Goal: Information Seeking & Learning: Learn about a topic

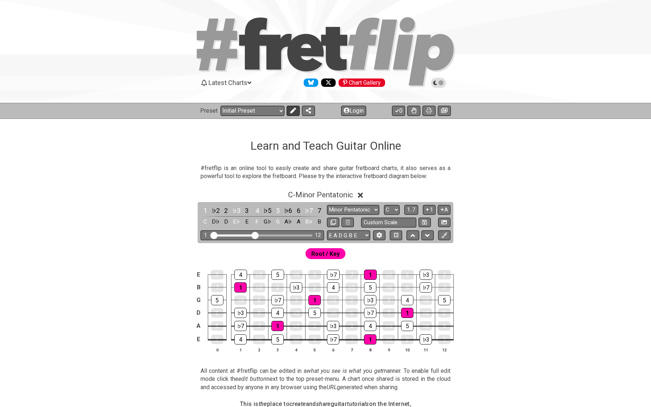
click at [293, 111] on icon at bounding box center [293, 110] width 6 height 6
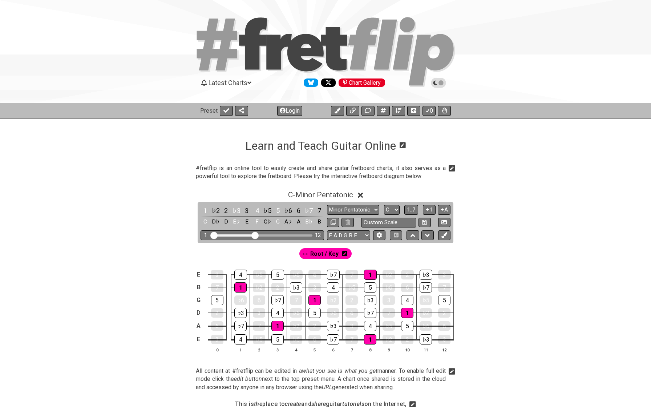
click at [293, 111] on button "Login" at bounding box center [289, 111] width 25 height 10
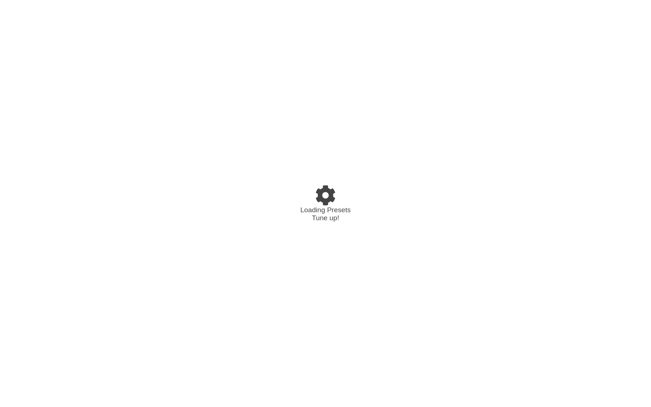
select select "C"
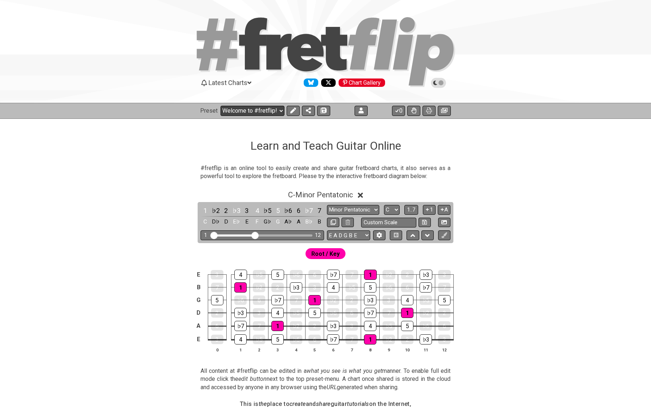
click at [258, 109] on select "Welcome to #fretflip! Initial Preset Custom Preset Minor Pentatonic Major Penta…" at bounding box center [252, 111] width 64 height 10
select select "/welcome"
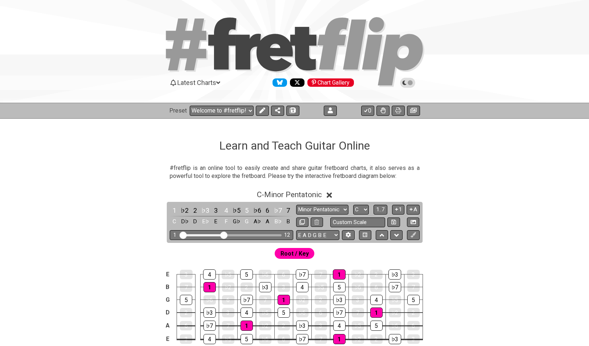
select select "C"
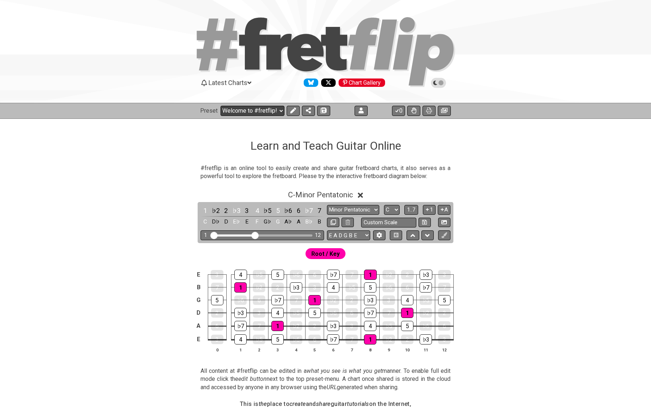
click at [252, 113] on select "Welcome to #fretflip! Initial Preset Custom Preset Minor Pentatonic Major Penta…" at bounding box center [252, 111] width 64 height 10
click at [247, 110] on select "Welcome to #fretflip! Initial Preset Custom Preset Minor Pentatonic Major Penta…" at bounding box center [252, 111] width 64 height 10
select select "/user-defined"
select select "A"
select select "Testing 1, 3 and 4"
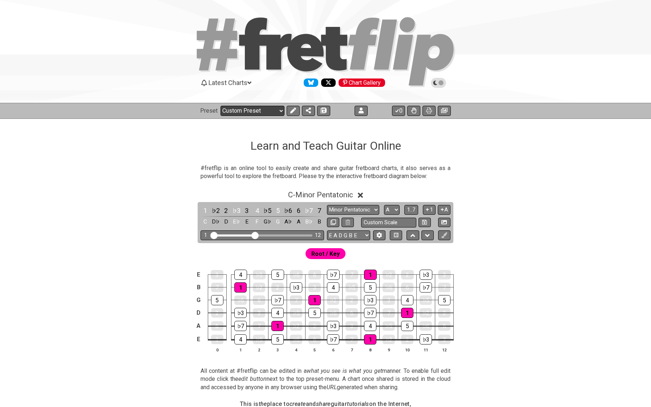
select select "C"
select select "A"
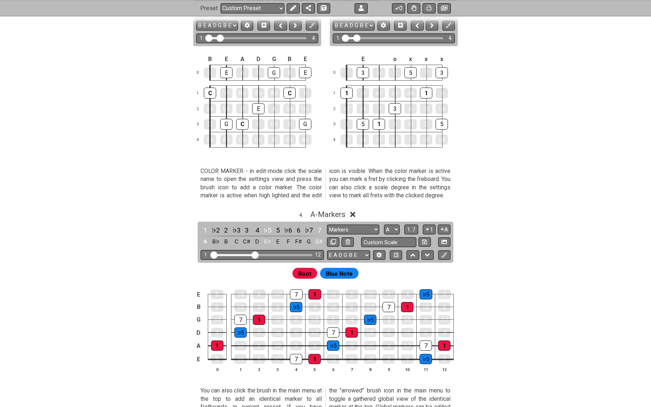
scroll to position [486, 0]
click at [360, 135] on div "♭6" at bounding box center [363, 139] width 12 height 10
click at [360, 135] on div "♭6" at bounding box center [363, 139] width 12 height 11
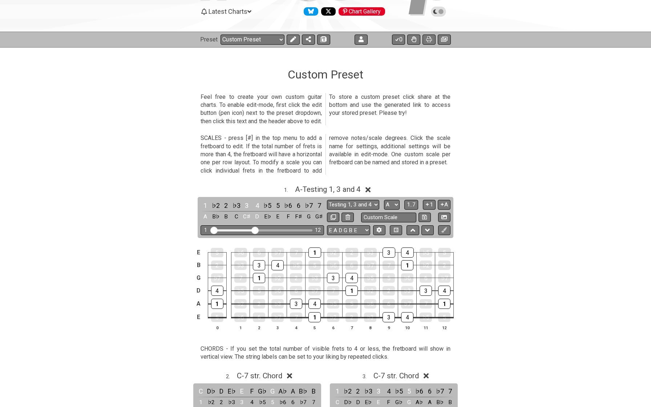
scroll to position [68, 0]
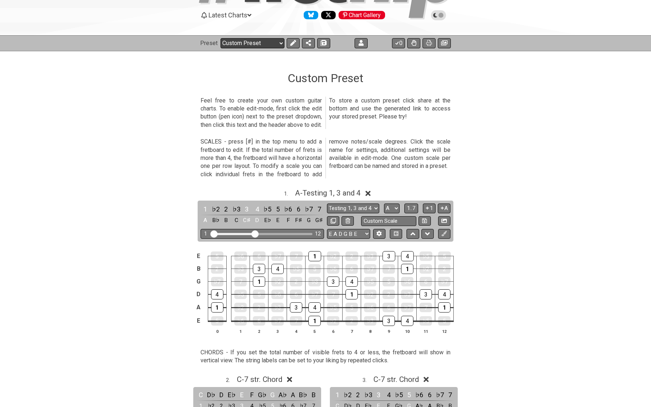
click at [234, 44] on select "Welcome to #fretflip! Initial Preset Custom Preset Minor Pentatonic Major Penta…" at bounding box center [252, 43] width 64 height 10
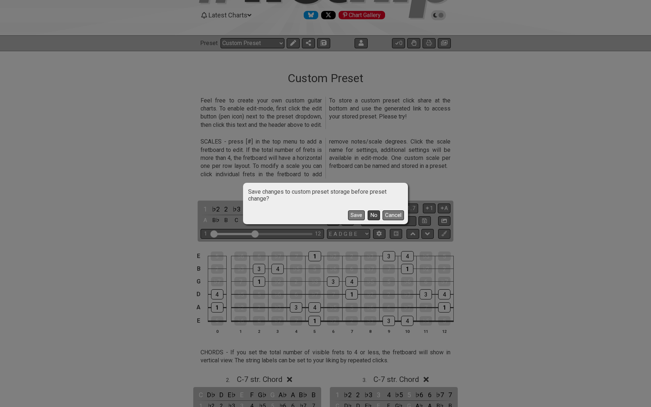
click at [372, 211] on button "No" at bounding box center [373, 215] width 12 height 10
select select "/minor-pentatonic"
select select "C"
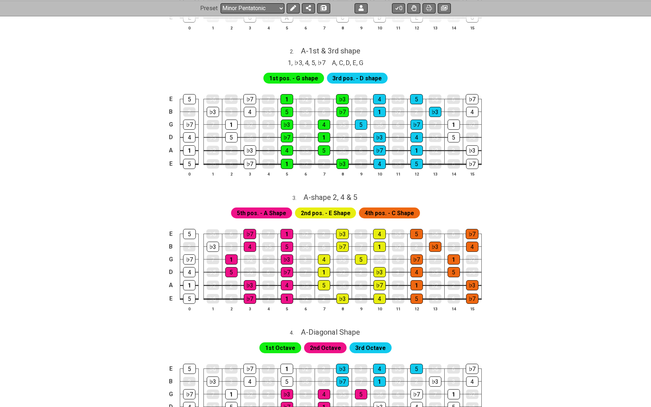
scroll to position [281, 0]
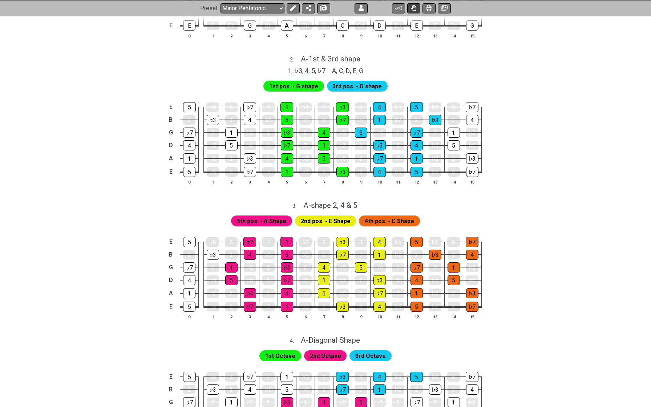
click at [413, 10] on icon at bounding box center [413, 8] width 5 height 6
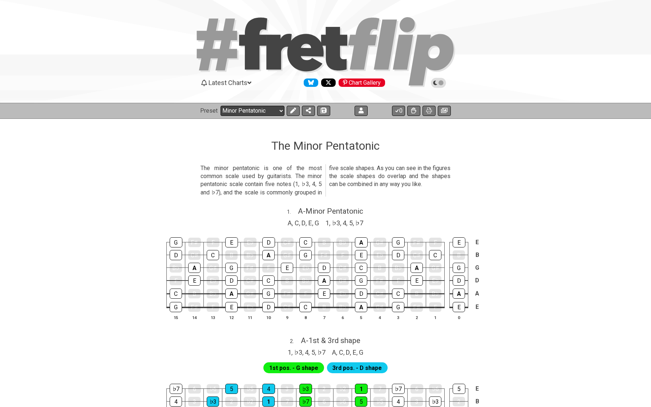
click at [240, 110] on select "Welcome to #fretflip! Initial Preset Custom Preset Minor Pentatonic Major Penta…" at bounding box center [252, 111] width 64 height 10
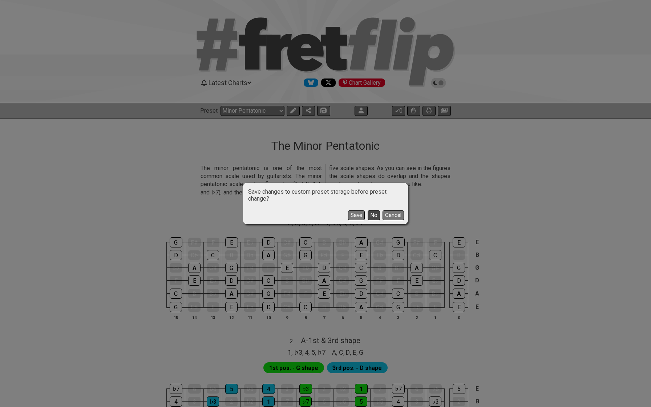
click at [374, 212] on button "No" at bounding box center [373, 215] width 12 height 10
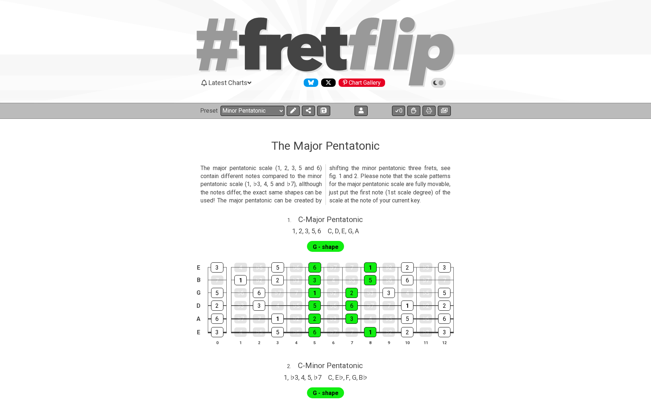
select select "/major-pentatonic"
click at [414, 111] on icon at bounding box center [413, 110] width 5 height 6
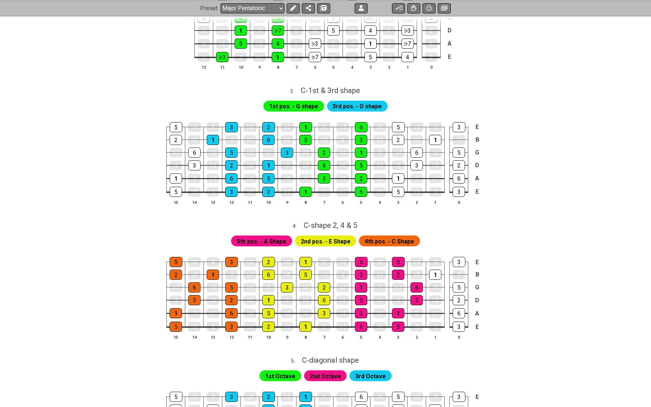
scroll to position [428, 0]
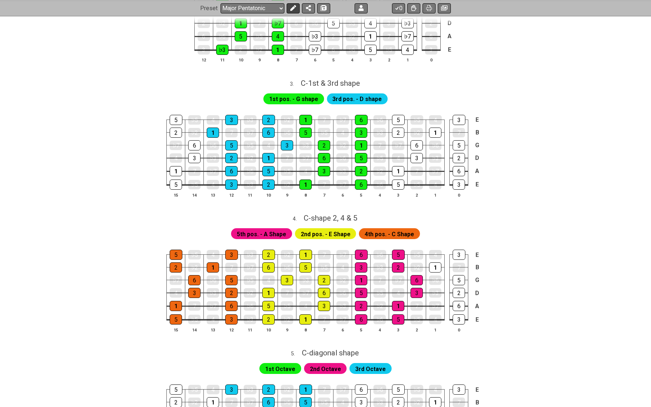
click at [293, 6] on icon at bounding box center [293, 8] width 6 height 6
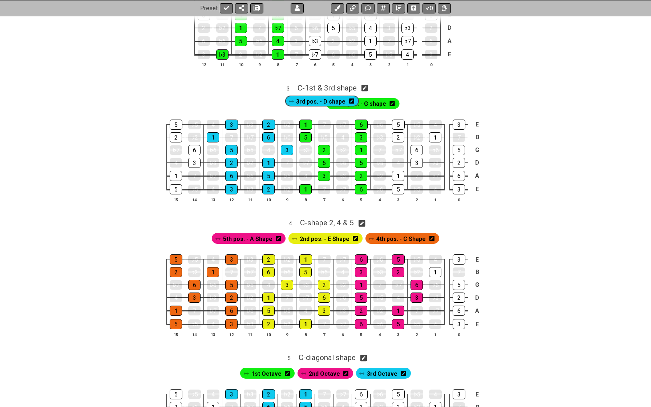
scroll to position [422, 0]
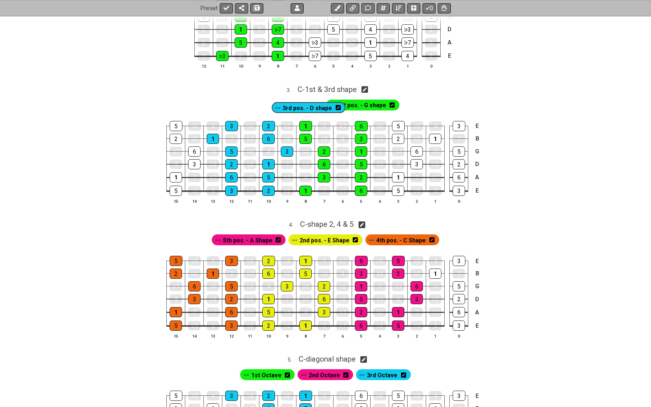
drag, startPoint x: 336, startPoint y: 104, endPoint x: 281, endPoint y: 111, distance: 55.7
click at [281, 111] on div "1st pos. - G shape 3rd pos. - D shape" at bounding box center [325, 105] width 151 height 14
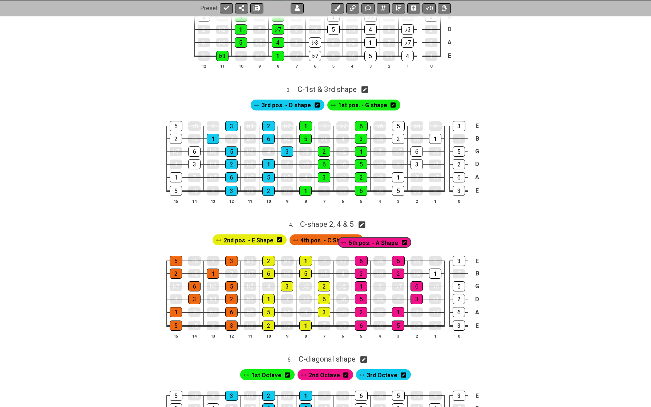
drag, startPoint x: 248, startPoint y: 243, endPoint x: 379, endPoint y: 242, distance: 131.1
click at [379, 243] on div "5th pos. - A Shape 2nd pos. - E Shape 4th pos. - C Shape" at bounding box center [325, 240] width 229 height 14
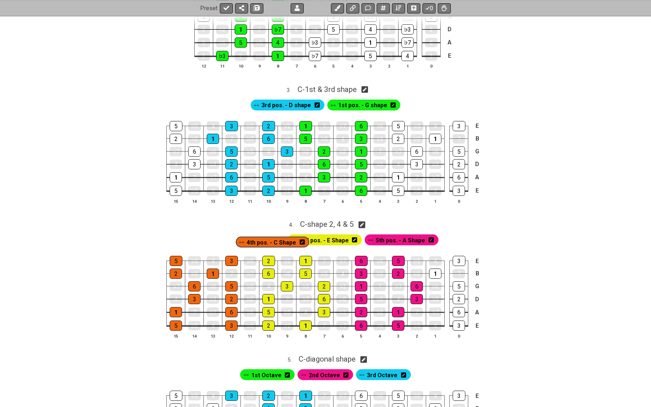
drag, startPoint x: 305, startPoint y: 240, endPoint x: 249, endPoint y: 241, distance: 55.6
click at [249, 241] on div "2nd pos. - E Shape 4th pos. - C Shape 5th pos. - A Shape" at bounding box center [325, 240] width 228 height 14
click at [254, 4] on button at bounding box center [256, 8] width 13 height 10
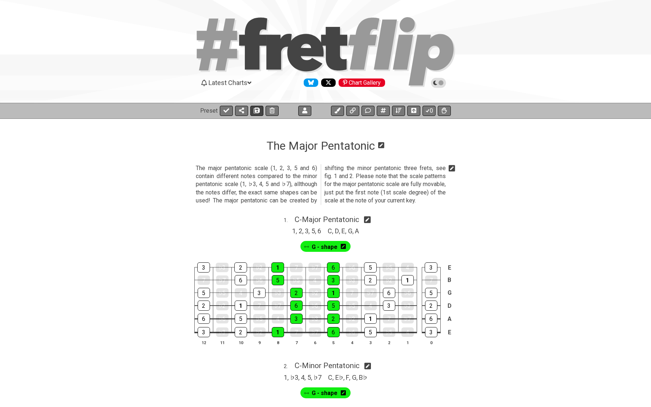
click at [254, 111] on icon at bounding box center [256, 110] width 5 height 6
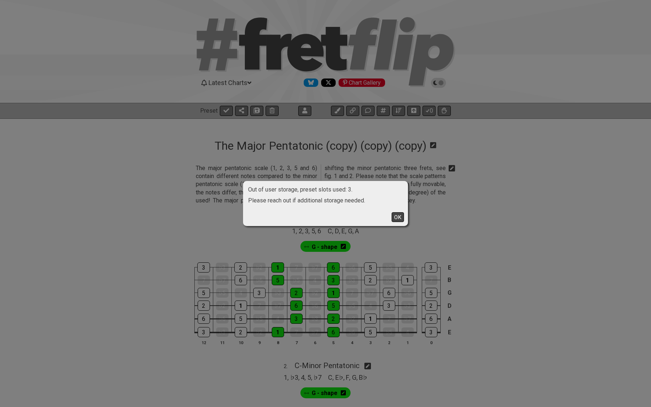
click at [396, 216] on button "OK" at bounding box center [397, 217] width 12 height 10
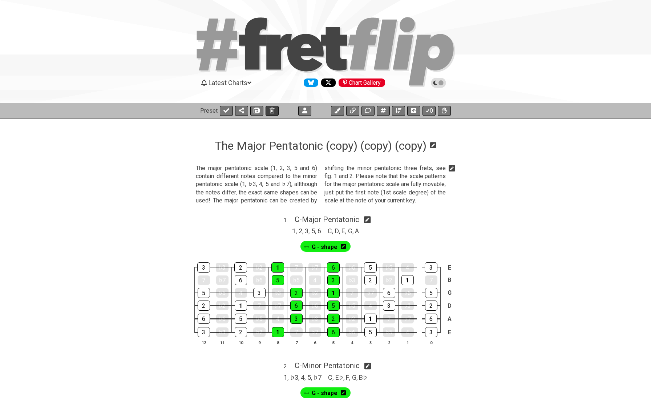
click at [270, 112] on icon at bounding box center [271, 110] width 5 height 6
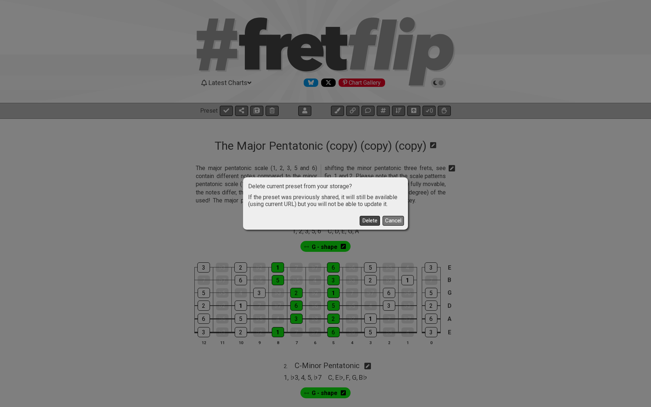
click at [366, 217] on button "Delete" at bounding box center [369, 221] width 20 height 10
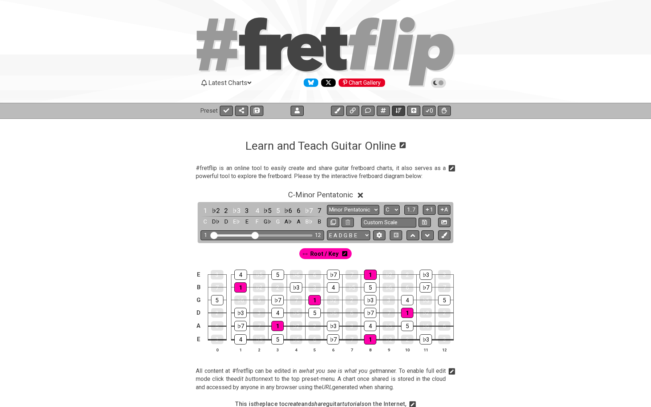
click at [399, 110] on icon at bounding box center [398, 110] width 6 height 6
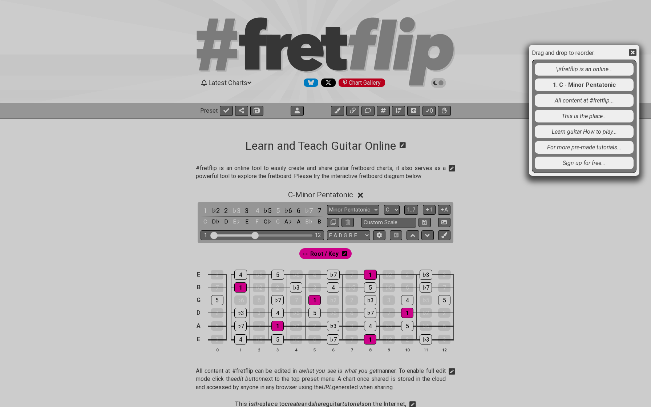
click at [588, 53] on icon at bounding box center [632, 52] width 8 height 7
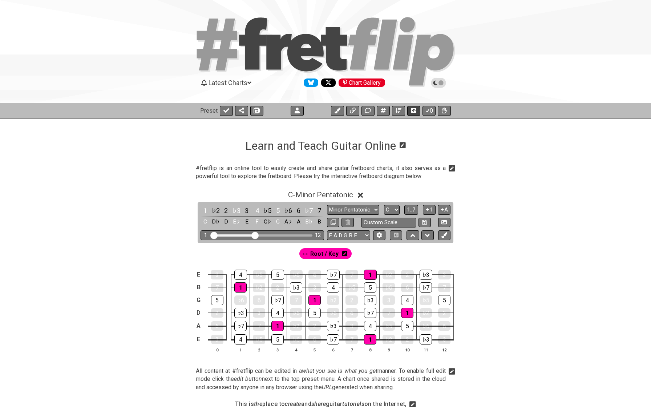
click at [412, 111] on icon at bounding box center [413, 110] width 5 height 5
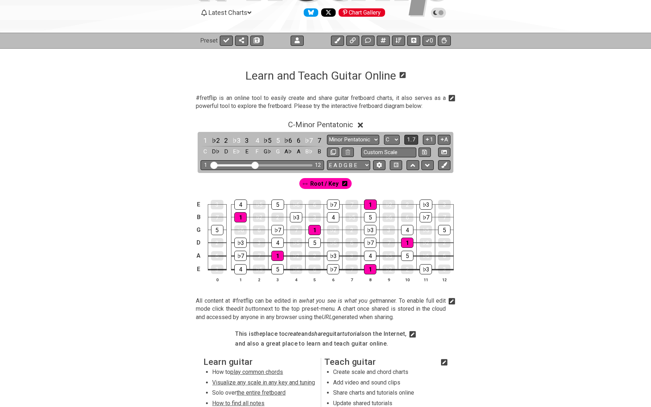
scroll to position [70, 0]
click at [385, 43] on button at bounding box center [382, 41] width 13 height 10
select select "A"
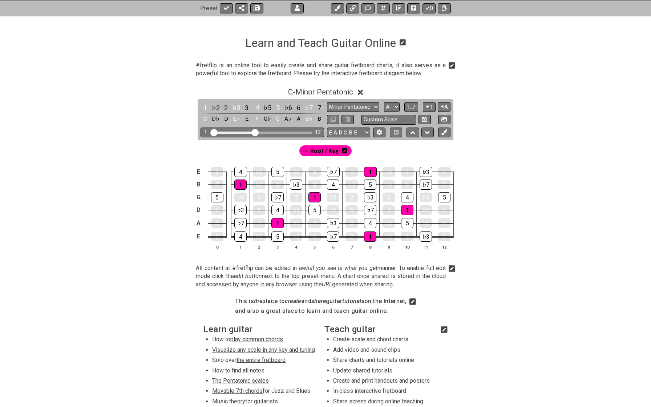
select select "New Scale"
select select "C"
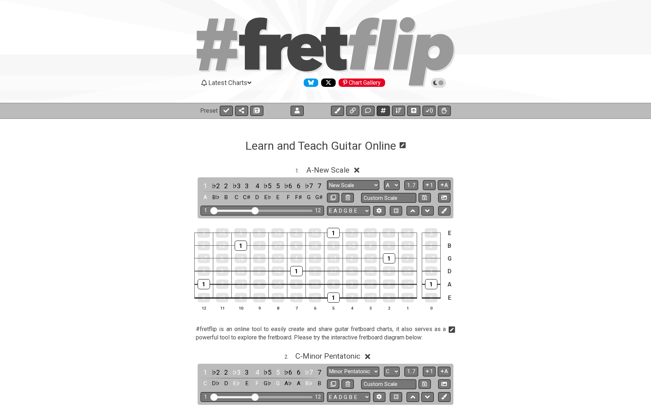
scroll to position [0, 0]
click at [352, 111] on icon at bounding box center [353, 110] width 6 height 6
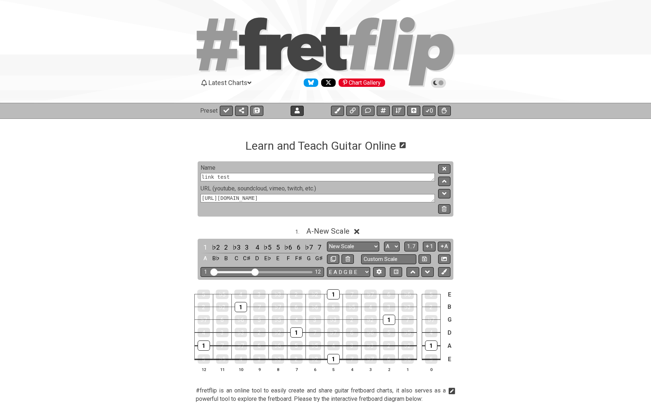
click at [298, 110] on icon at bounding box center [296, 110] width 5 height 6
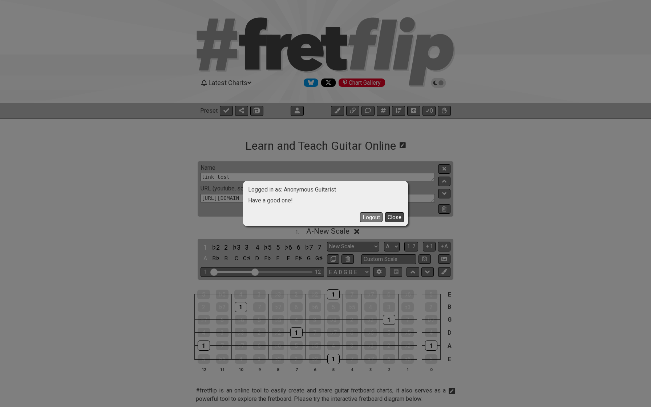
click at [390, 217] on button "Close" at bounding box center [394, 217] width 19 height 10
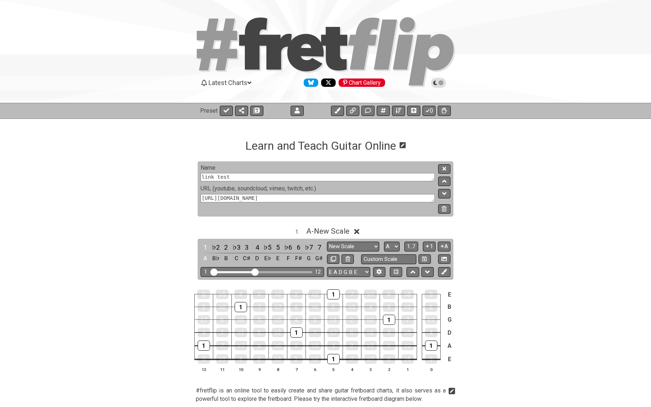
click at [231, 84] on span "Latest Charts" at bounding box center [227, 83] width 39 height 8
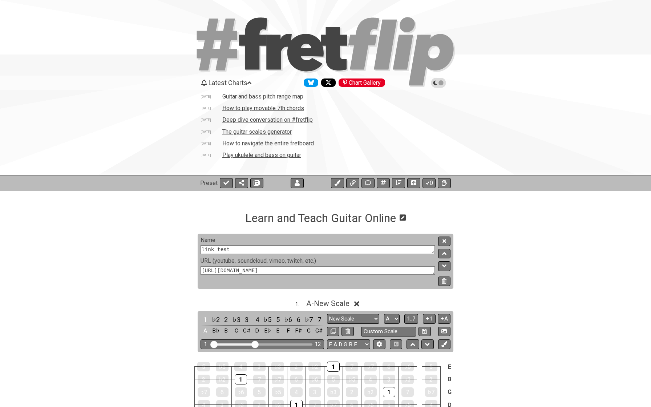
click at [233, 106] on td "How to play movable 7th chords" at bounding box center [263, 108] width 82 height 8
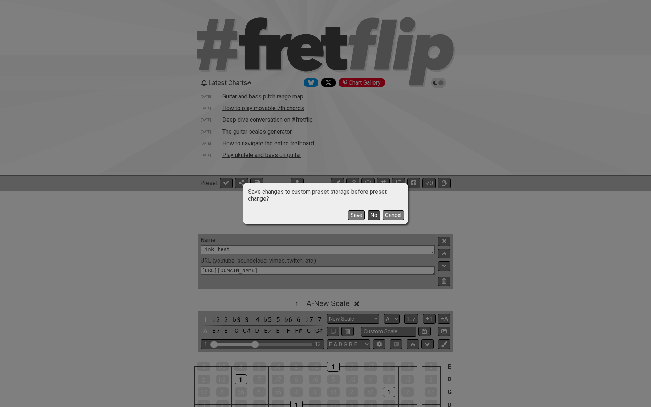
click at [374, 217] on button "No" at bounding box center [373, 215] width 12 height 10
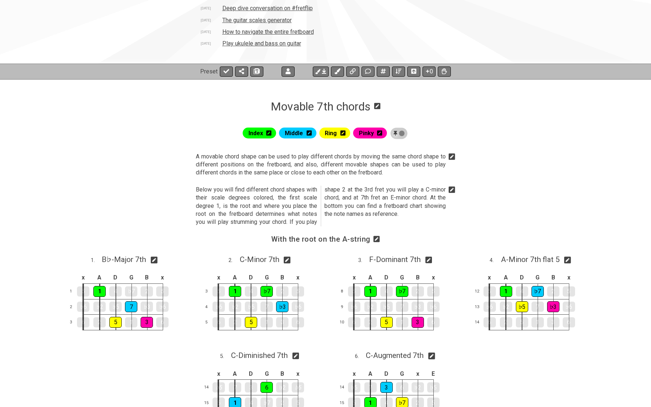
scroll to position [111, 0]
click at [443, 70] on icon at bounding box center [443, 72] width 5 height 6
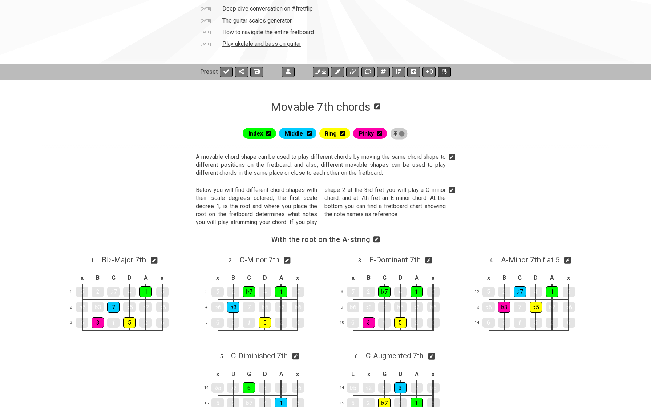
click at [443, 70] on icon at bounding box center [443, 72] width 5 height 6
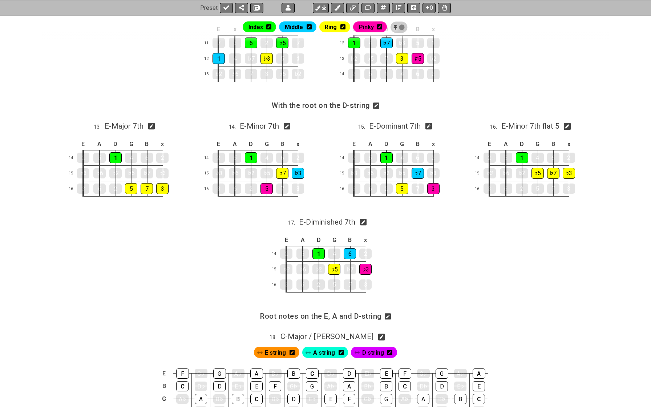
scroll to position [818, 0]
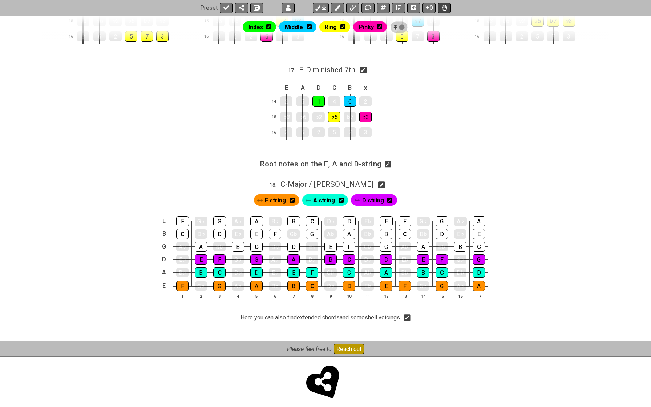
click at [442, 6] on icon at bounding box center [443, 8] width 5 height 6
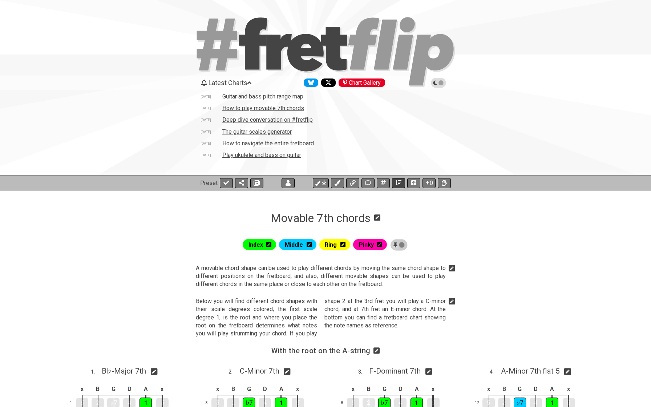
scroll to position [0, 0]
click at [228, 181] on icon at bounding box center [226, 182] width 6 height 4
select select "/movable-7th-chords"
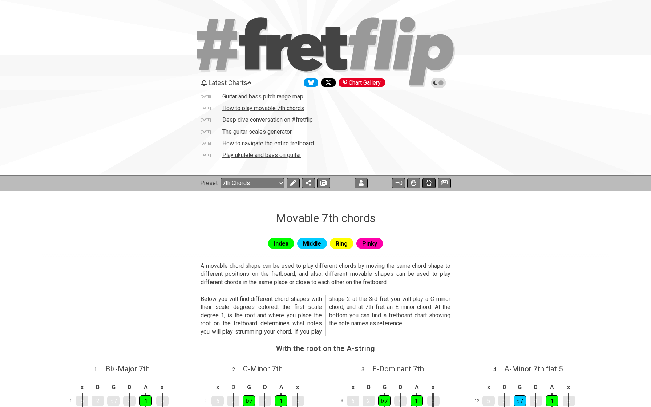
click at [425, 184] on button at bounding box center [428, 183] width 13 height 10
click at [427, 186] on button at bounding box center [428, 183] width 13 height 10
click at [439, 81] on icon at bounding box center [438, 83] width 7 height 7
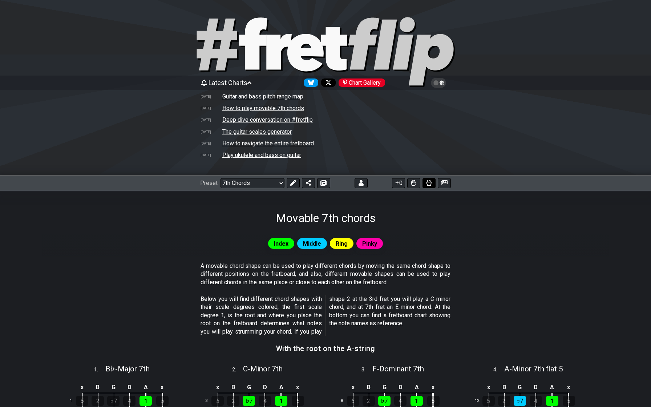
click at [428, 182] on icon at bounding box center [429, 183] width 6 height 6
click at [439, 82] on icon at bounding box center [438, 83] width 7 height 7
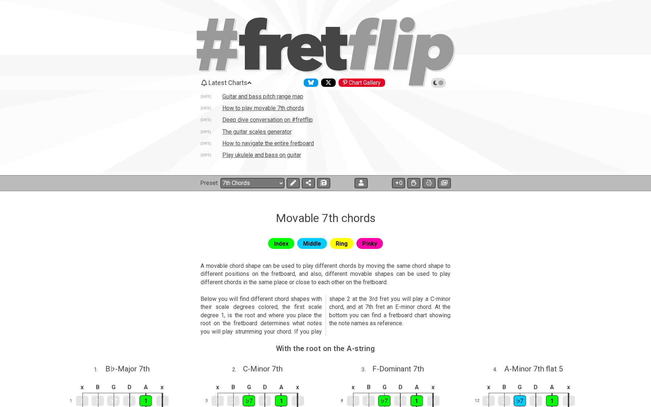
click at [439, 82] on icon at bounding box center [438, 83] width 7 height 7
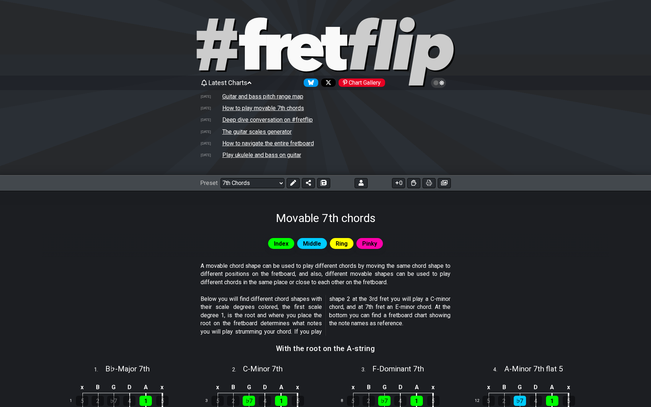
click at [440, 84] on icon at bounding box center [438, 83] width 7 height 7
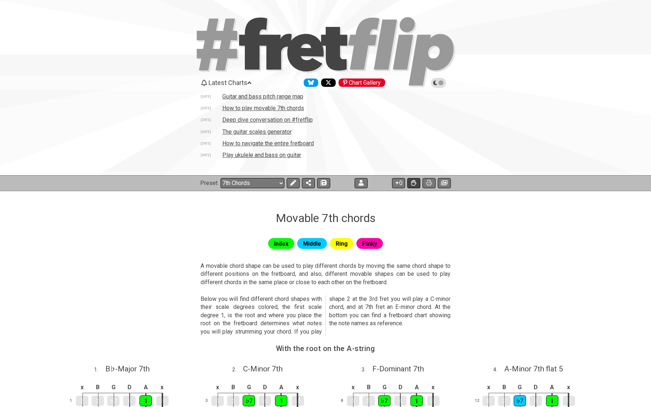
click at [414, 182] on icon at bounding box center [413, 183] width 5 height 6
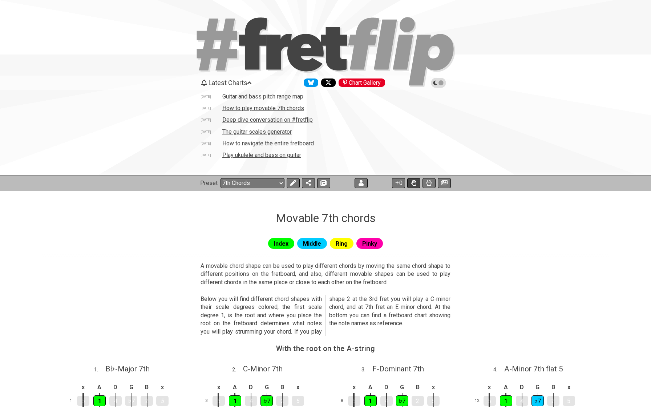
click at [414, 182] on icon at bounding box center [413, 183] width 5 height 6
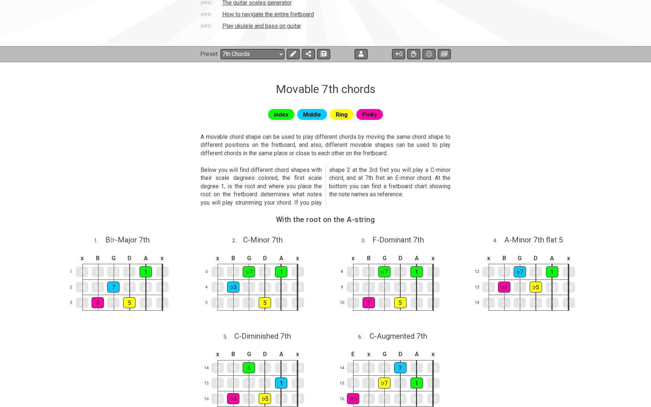
scroll to position [127, 0]
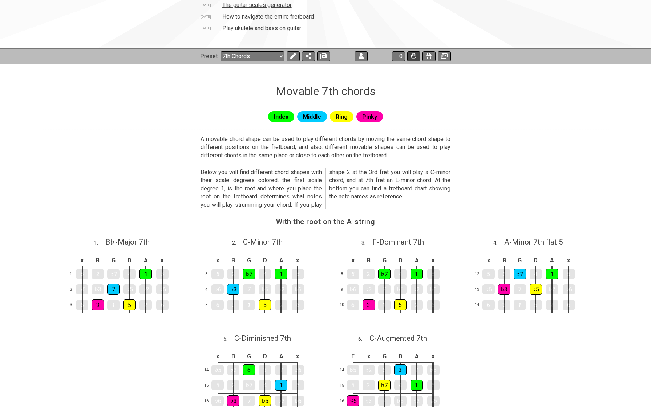
click at [413, 56] on icon at bounding box center [413, 56] width 5 height 6
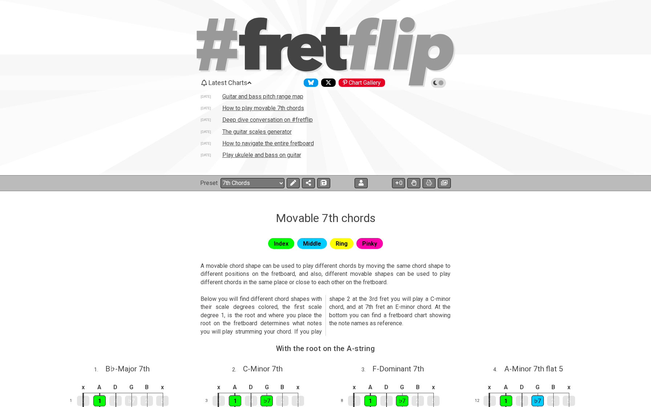
scroll to position [0, 0]
click at [293, 183] on icon at bounding box center [293, 183] width 6 height 6
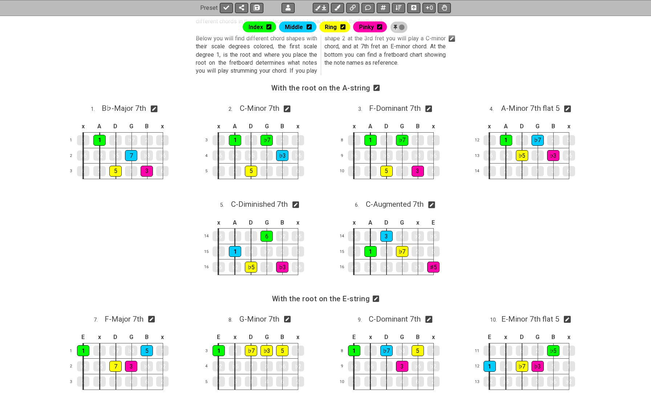
scroll to position [105, 0]
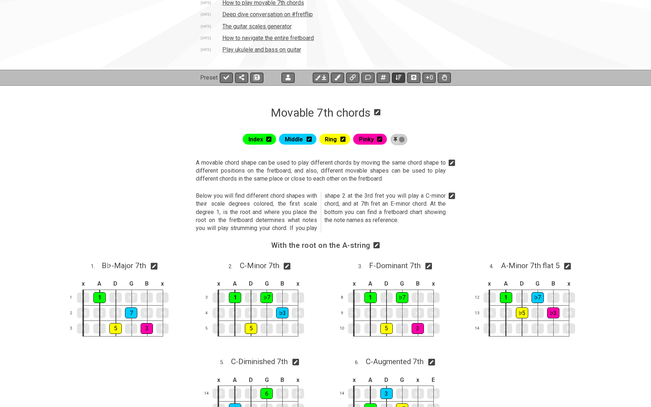
click at [402, 77] on button at bounding box center [398, 78] width 13 height 10
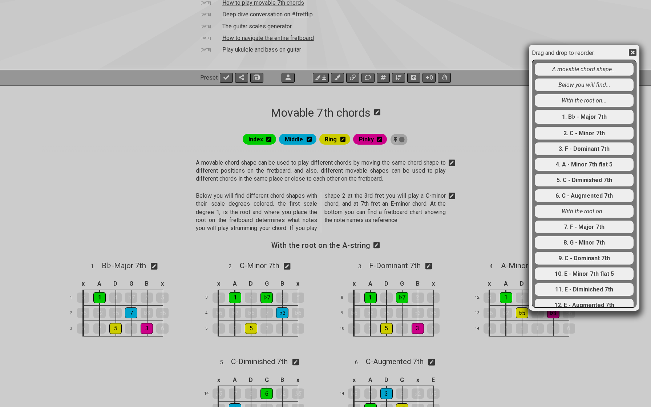
click at [569, 104] on div "With the root on..." at bounding box center [583, 100] width 99 height 13
click at [473, 119] on div "Drag and drop to reorder. A movable chord shape... Below you will find... With …" at bounding box center [325, 203] width 651 height 407
click at [588, 52] on icon at bounding box center [632, 53] width 8 height 8
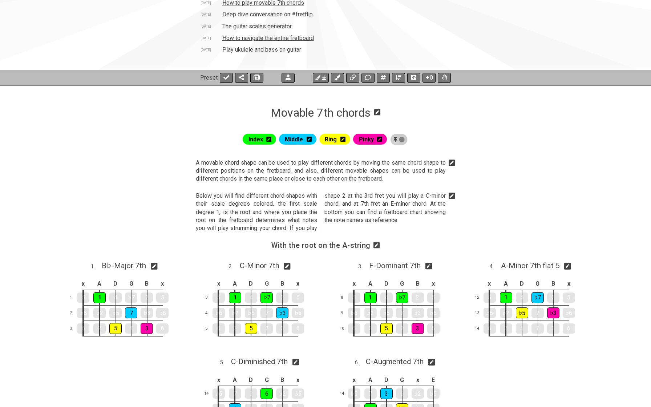
click at [376, 244] on icon at bounding box center [376, 245] width 7 height 7
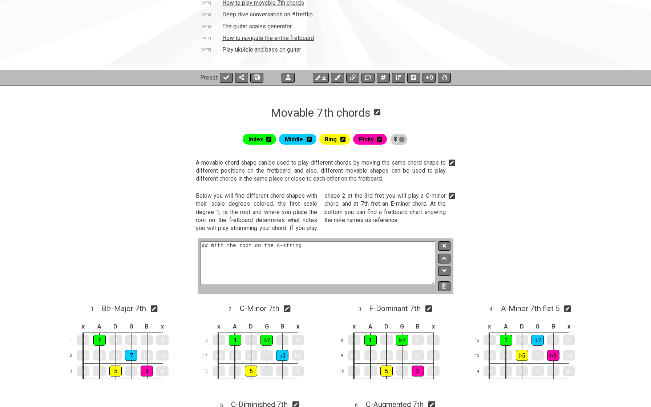
click at [487, 198] on section "Below you will find different chord shapes with their scale degrees colored, th…" at bounding box center [325, 213] width 566 height 49
click at [415, 339] on div "2" at bounding box center [417, 340] width 12 height 10
click at [444, 248] on button at bounding box center [444, 246] width 12 height 10
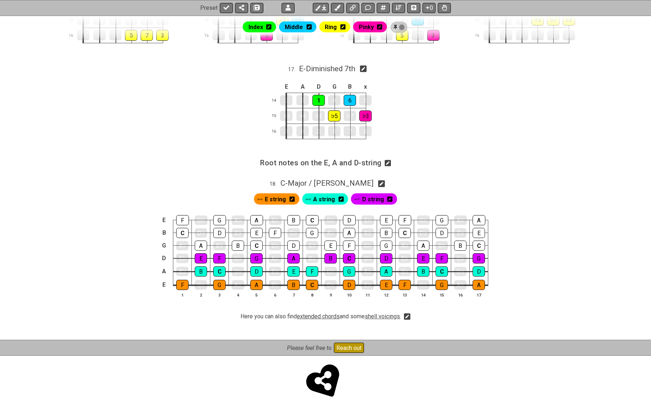
scroll to position [818, 0]
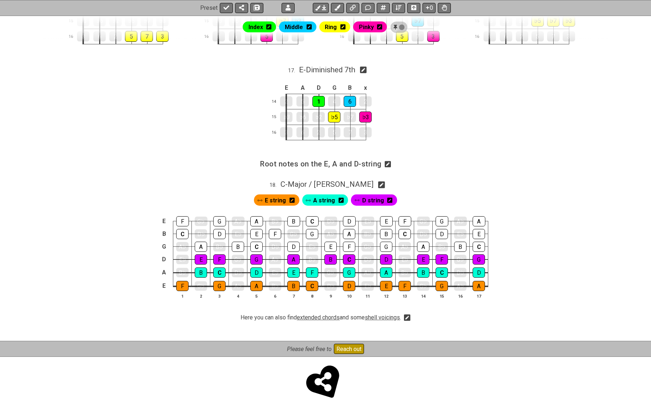
click at [387, 161] on icon at bounding box center [387, 164] width 7 height 7
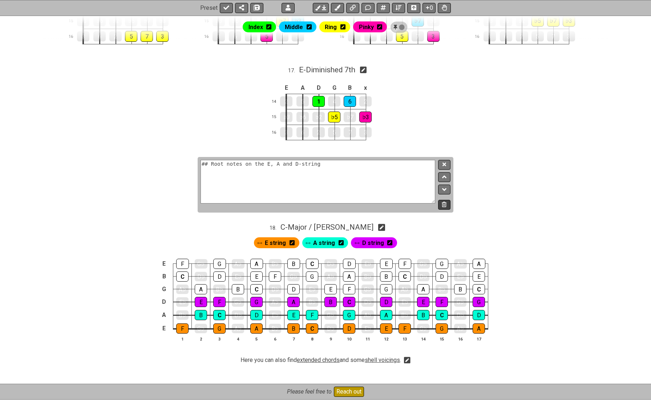
click at [446, 203] on button at bounding box center [444, 205] width 12 height 10
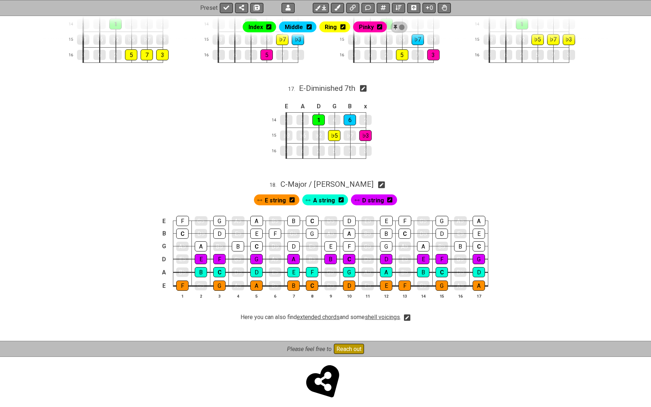
click at [378, 181] on icon at bounding box center [381, 184] width 7 height 7
select select "C"
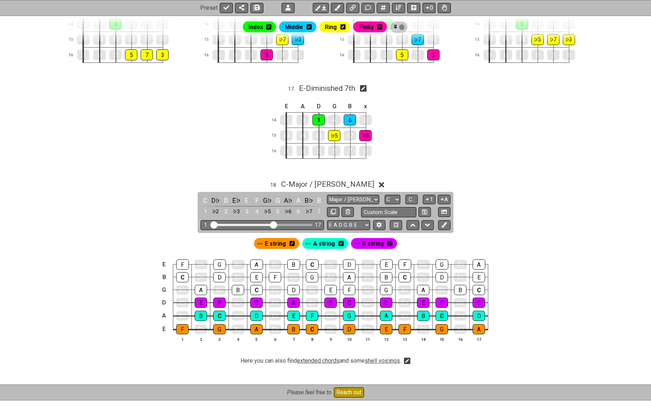
click at [413, 239] on div "E string A string D string" at bounding box center [325, 241] width 566 height 17
click at [406, 298] on div "E♭" at bounding box center [404, 302] width 12 height 9
click at [465, 241] on div "E string A string D string" at bounding box center [325, 241] width 566 height 17
click at [361, 179] on div "18 . C - Major / Ionian" at bounding box center [325, 182] width 566 height 14
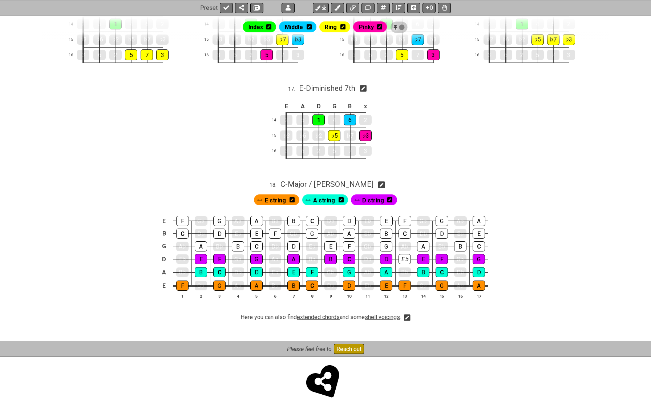
click at [412, 199] on div "E string A string D string" at bounding box center [325, 197] width 566 height 17
click at [349, 180] on span "C - Major / Ionian" at bounding box center [326, 184] width 93 height 9
select select "C"
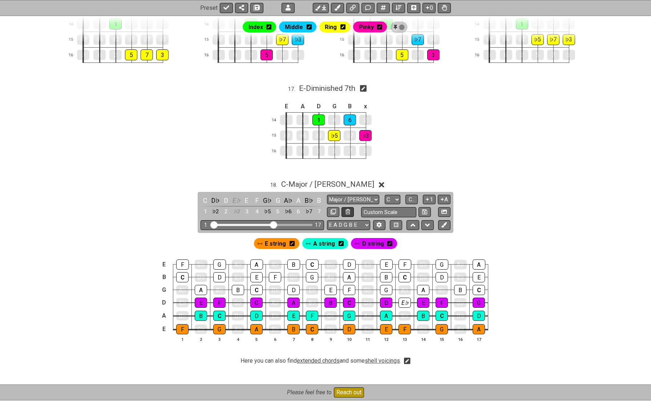
click at [346, 209] on icon at bounding box center [347, 211] width 5 height 5
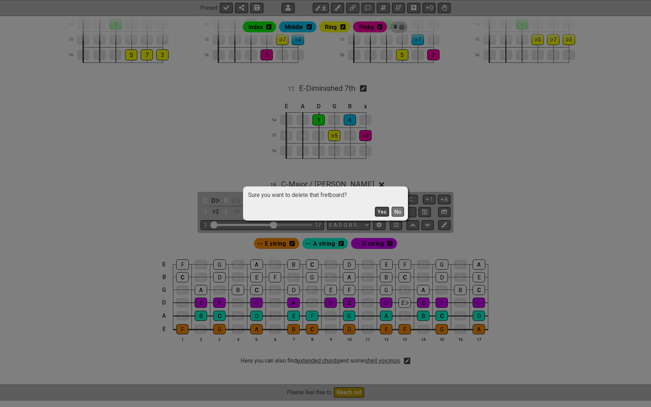
click at [382, 213] on button "Yes" at bounding box center [382, 212] width 14 height 10
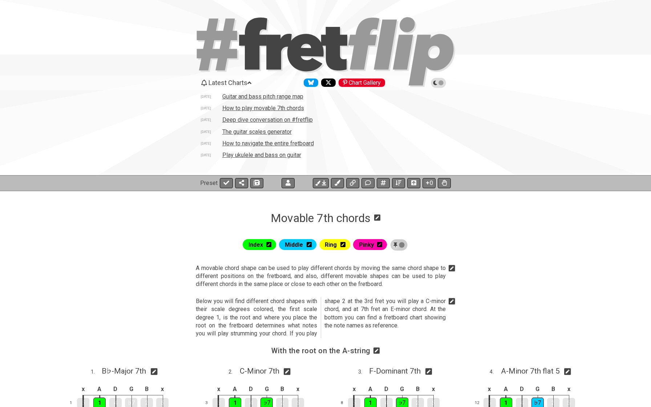
scroll to position [0, 0]
click at [228, 53] on icon at bounding box center [217, 45] width 40 height 52
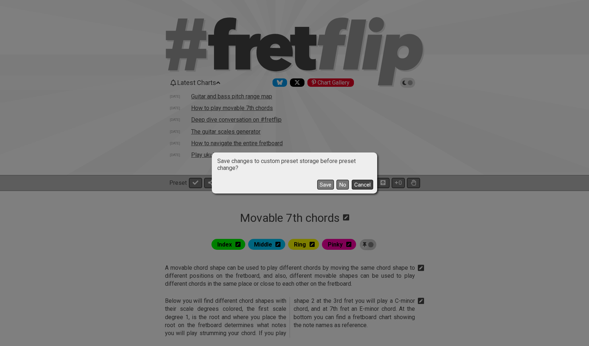
click at [367, 185] on button "Cancel" at bounding box center [361, 185] width 21 height 10
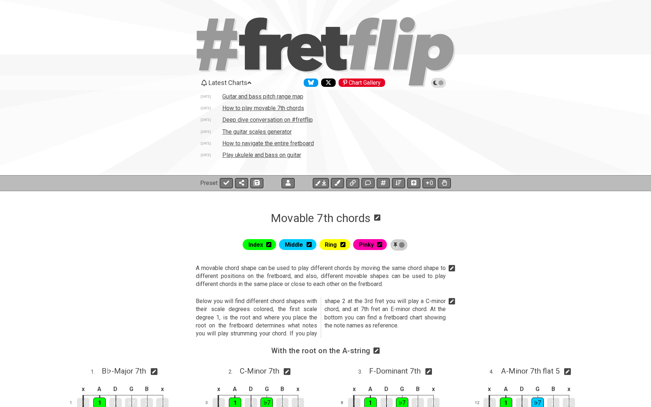
click at [230, 95] on td "Guitar and bass pitch range map" at bounding box center [263, 97] width 82 height 8
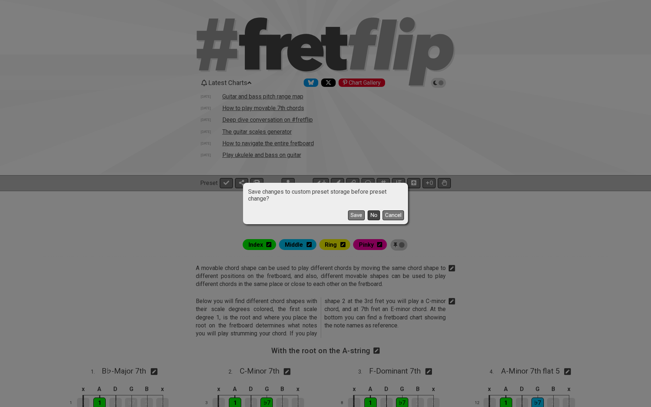
click at [376, 212] on button "No" at bounding box center [373, 215] width 12 height 10
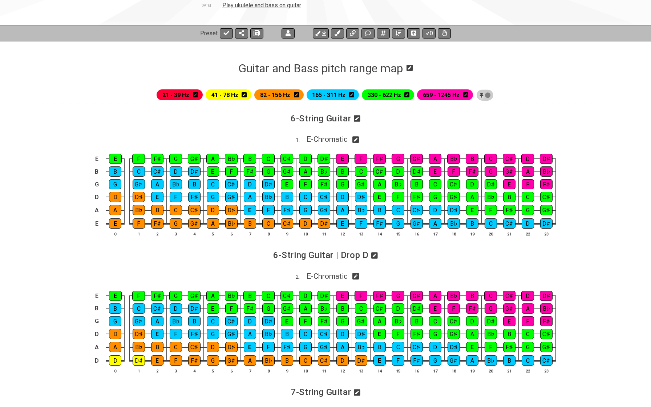
scroll to position [149, 0]
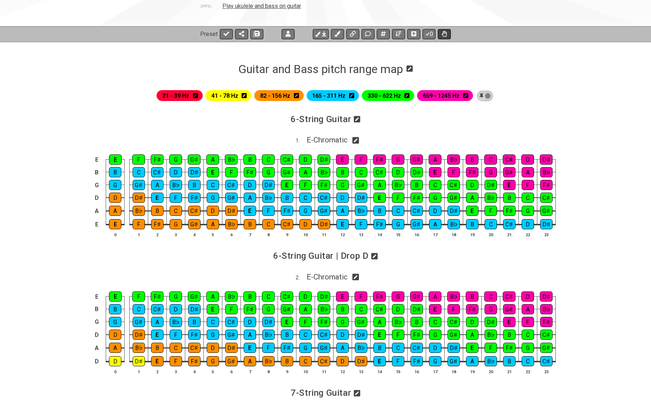
click at [443, 36] on icon at bounding box center [443, 34] width 5 height 6
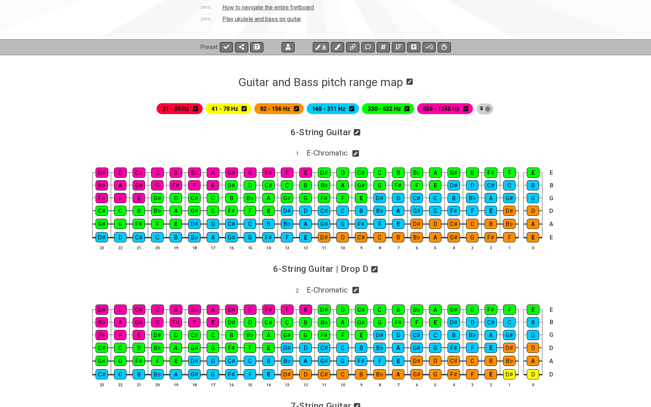
scroll to position [137, 0]
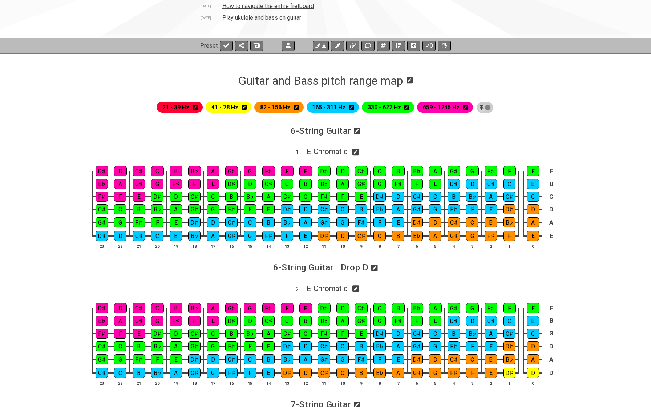
click at [357, 152] on icon at bounding box center [355, 152] width 7 height 8
select select "E"
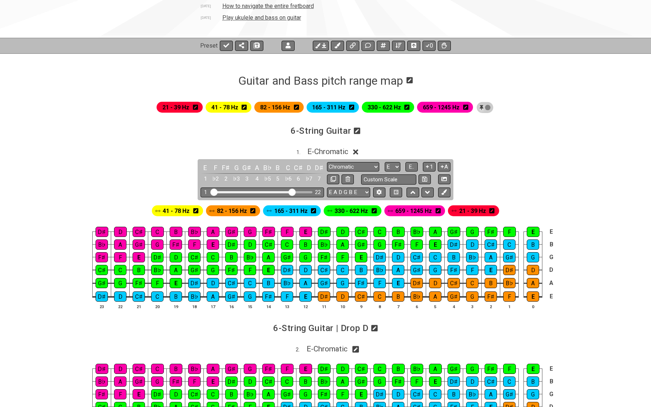
drag, startPoint x: 296, startPoint y: 191, endPoint x: 290, endPoint y: 190, distance: 5.2
click at [290, 191] on input "Visible fret range" at bounding box center [262, 191] width 103 height 0
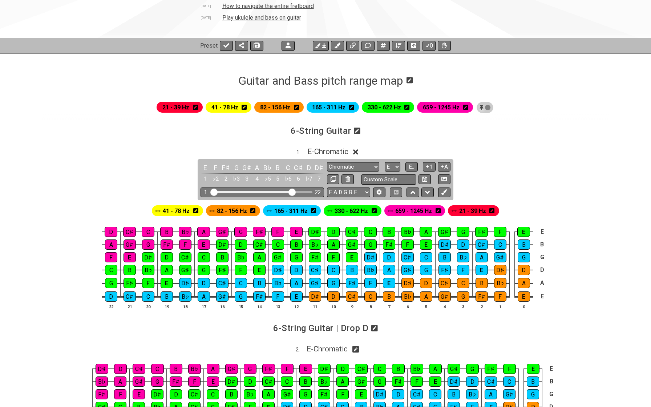
click at [483, 106] on icon at bounding box center [484, 107] width 5 height 7
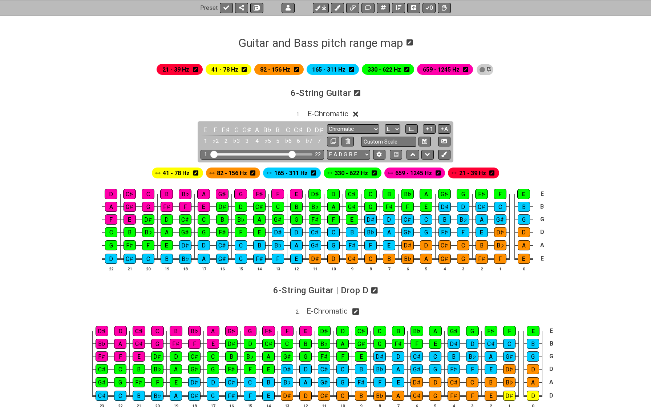
click at [485, 70] on icon at bounding box center [484, 69] width 5 height 7
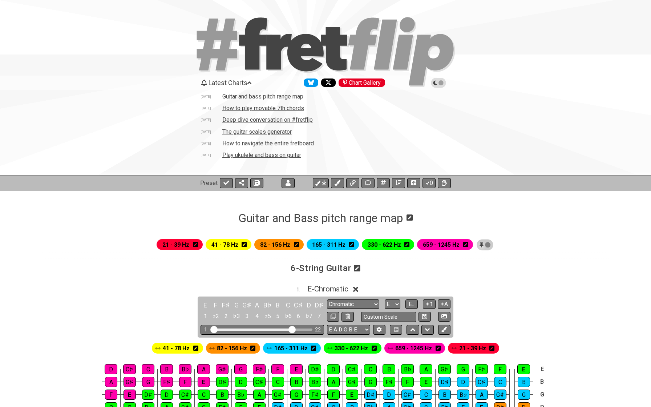
scroll to position [0, 0]
click at [226, 181] on icon at bounding box center [226, 183] width 6 height 6
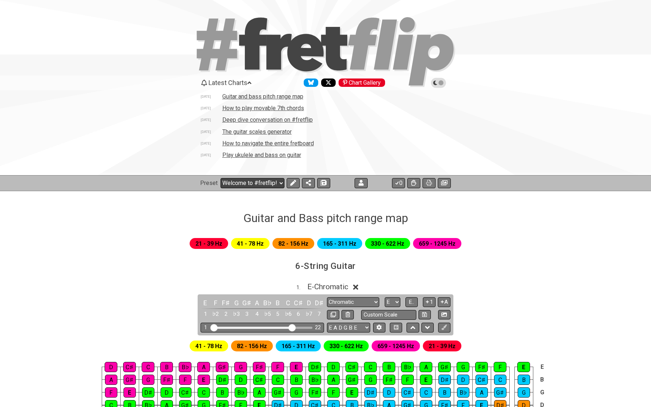
click at [228, 181] on select "Welcome to #fretflip! Initial Preset Custom Preset The Major Pentatonic The Maj…" at bounding box center [252, 183] width 64 height 10
click at [257, 156] on td "Play ukulele and bass on guitar" at bounding box center [262, 155] width 80 height 8
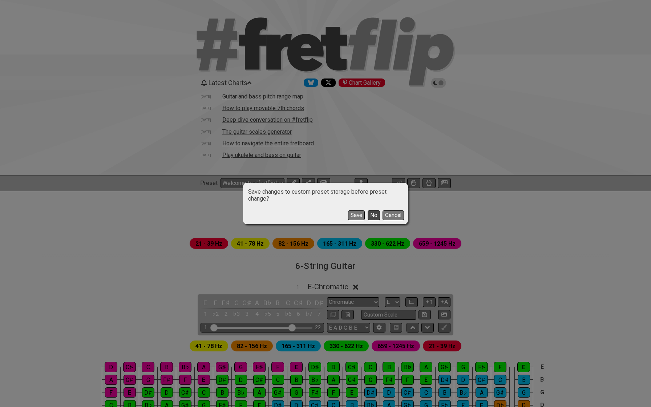
click at [373, 213] on button "No" at bounding box center [373, 215] width 12 height 10
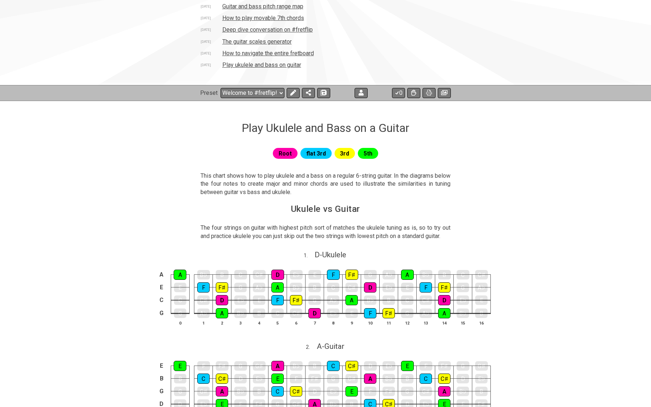
scroll to position [91, 0]
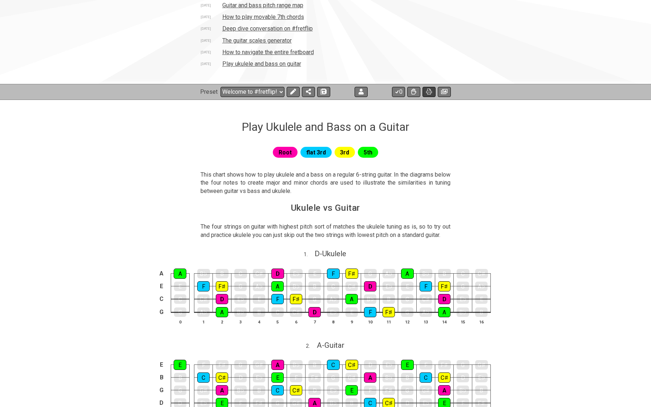
click at [427, 93] on icon at bounding box center [429, 92] width 6 height 6
click at [416, 91] on button at bounding box center [413, 92] width 13 height 10
click at [413, 92] on icon at bounding box center [413, 92] width 5 height 6
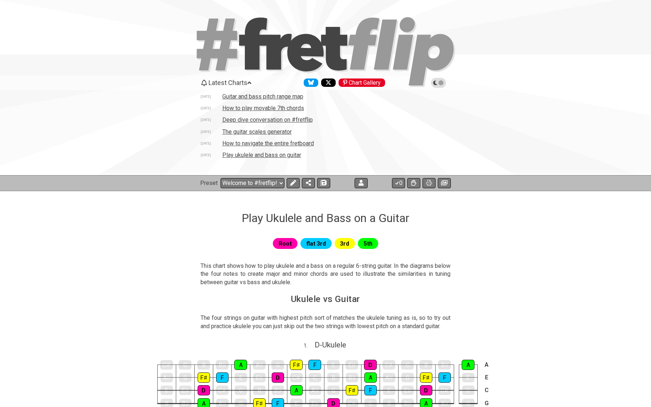
click at [244, 82] on span "Latest Charts" at bounding box center [227, 83] width 39 height 8
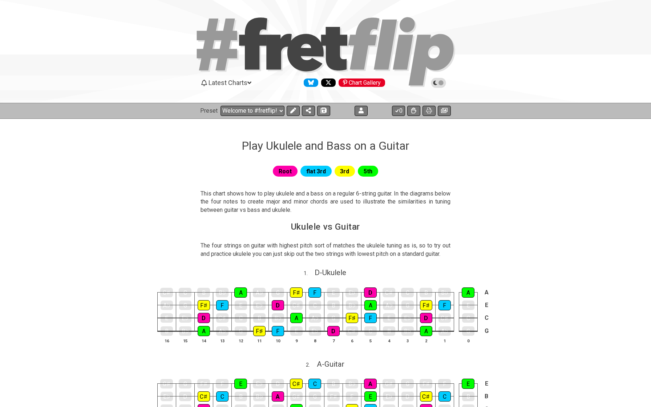
click at [244, 82] on span "Latest Charts" at bounding box center [227, 83] width 39 height 8
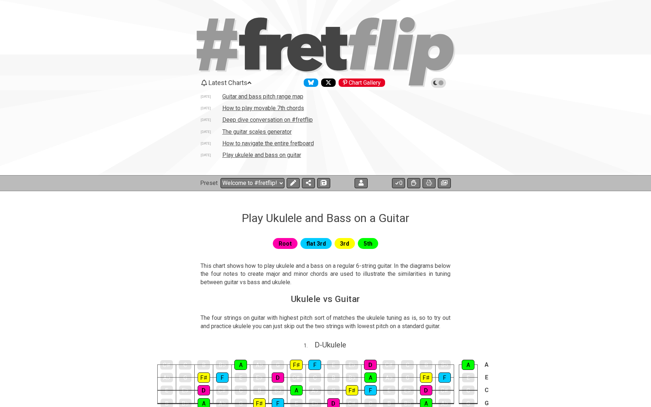
click at [365, 80] on div "Chart Gallery" at bounding box center [361, 82] width 46 height 8
click at [313, 84] on icon "Follow #fretflip at Bluesky" at bounding box center [311, 82] width 6 height 5
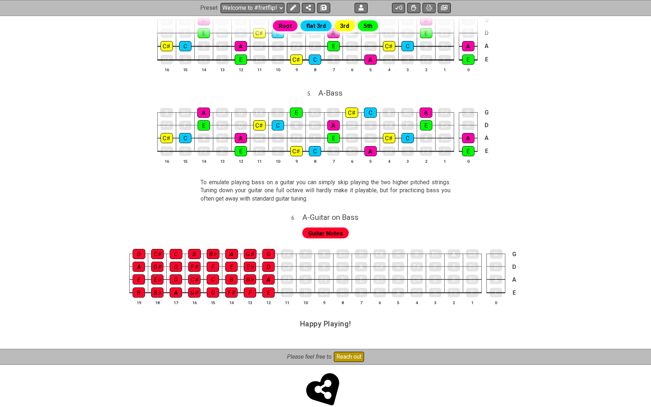
scroll to position [822, 0]
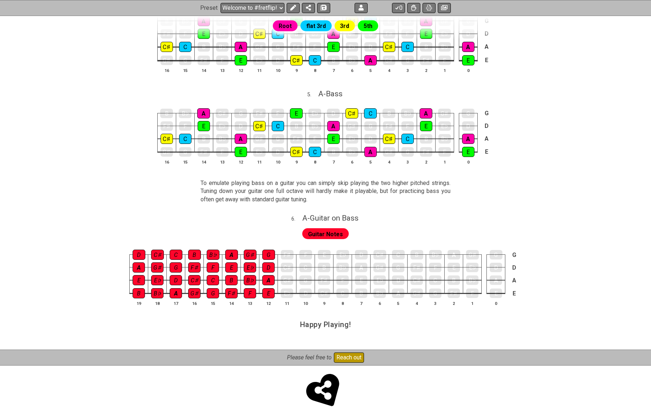
click at [345, 346] on button "Reach out" at bounding box center [349, 357] width 30 height 10
click at [342, 346] on button "Reach out" at bounding box center [349, 357] width 30 height 10
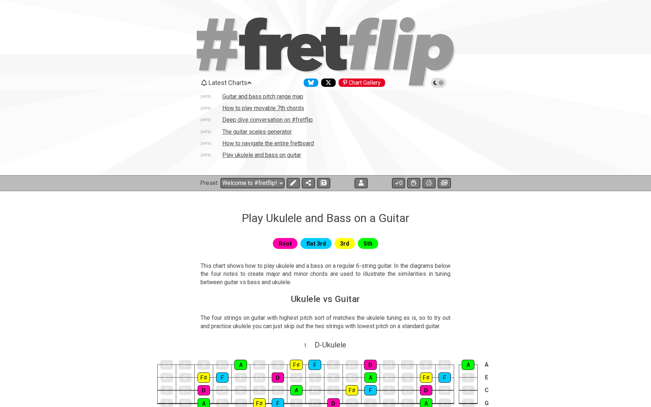
scroll to position [0, 0]
click at [257, 49] on icon at bounding box center [253, 43] width 28 height 52
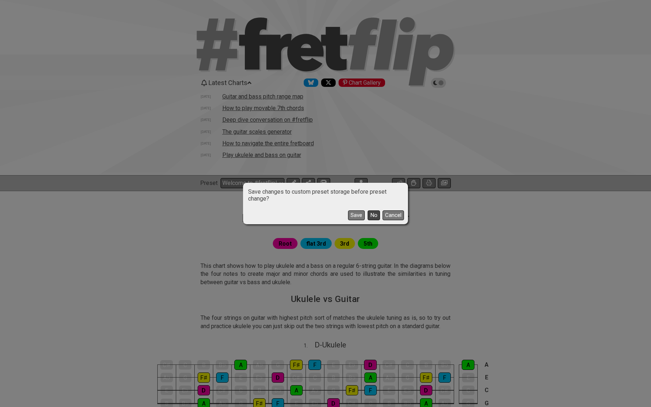
click at [376, 218] on button "No" at bounding box center [373, 215] width 12 height 10
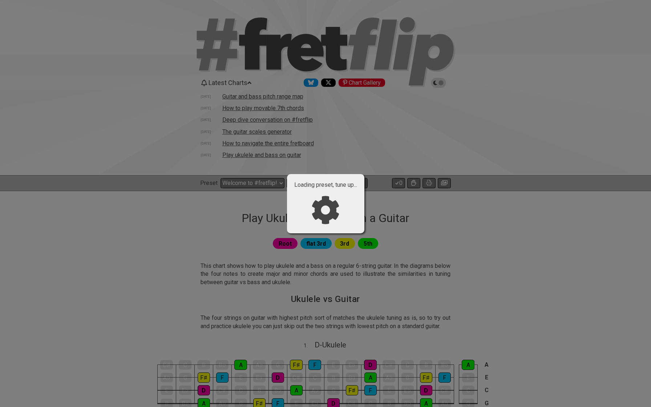
select select "C"
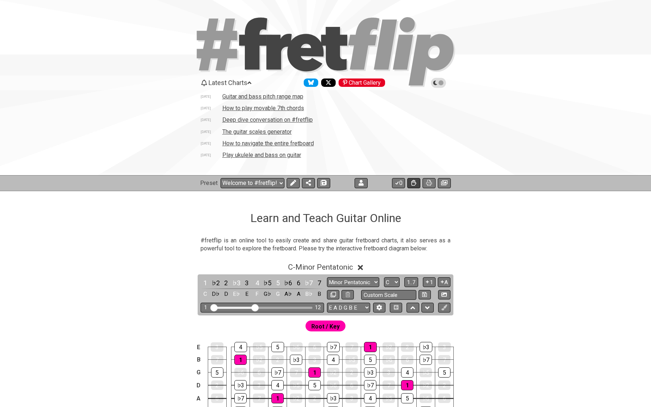
click at [412, 183] on icon at bounding box center [413, 183] width 5 height 6
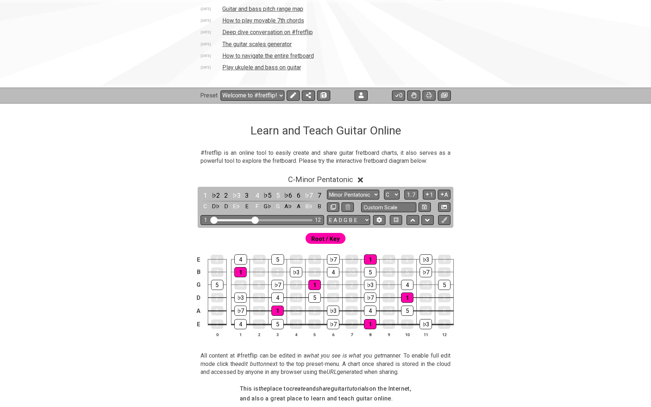
scroll to position [11, 0]
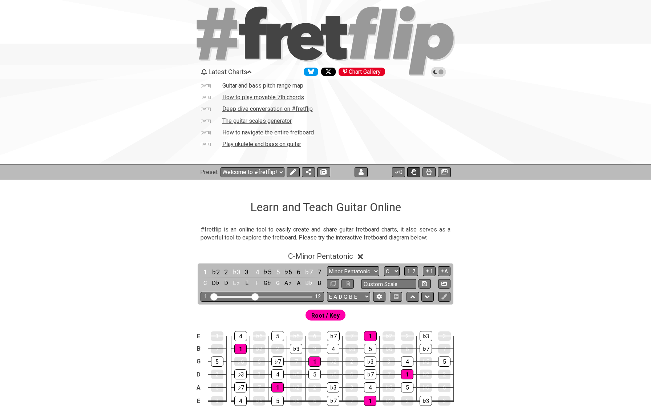
click at [414, 171] on icon at bounding box center [413, 172] width 5 height 6
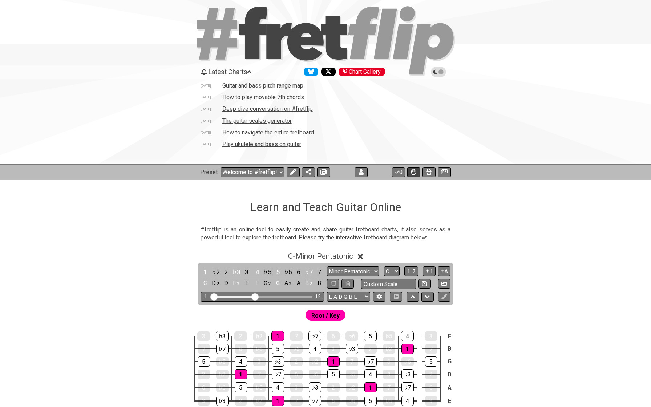
click at [414, 171] on icon at bounding box center [413, 172] width 5 height 6
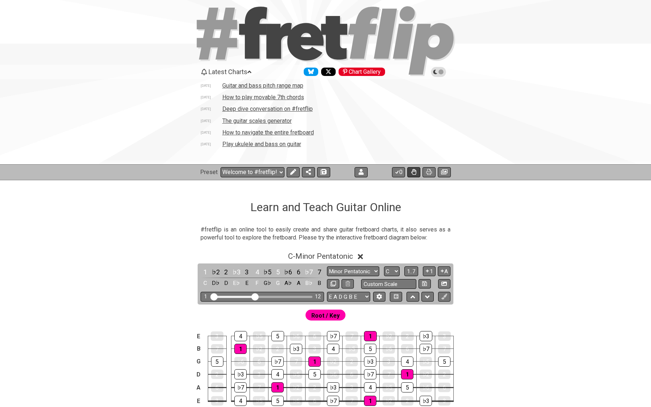
click at [414, 171] on icon at bounding box center [413, 172] width 5 height 6
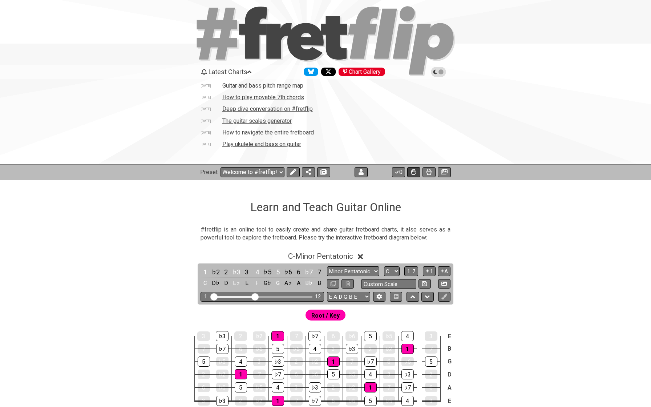
click at [414, 171] on icon at bounding box center [413, 172] width 5 height 6
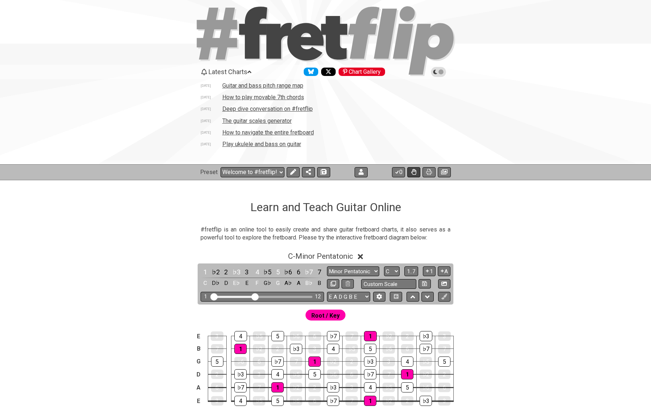
click at [414, 171] on icon at bounding box center [413, 172] width 5 height 6
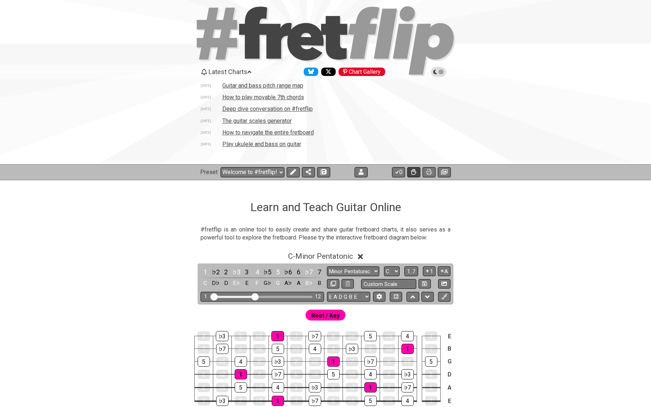
click at [414, 171] on icon at bounding box center [413, 172] width 5 height 6
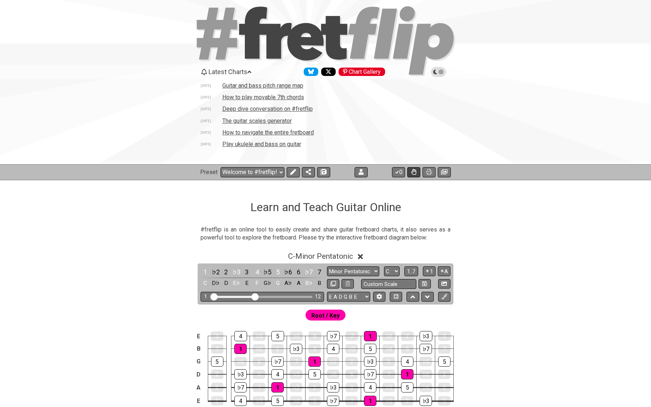
click at [414, 171] on icon at bounding box center [413, 172] width 5 height 6
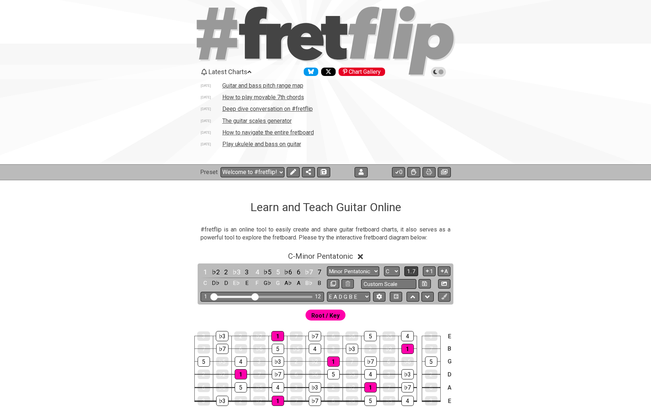
click at [410, 269] on span "1..7" at bounding box center [411, 271] width 9 height 7
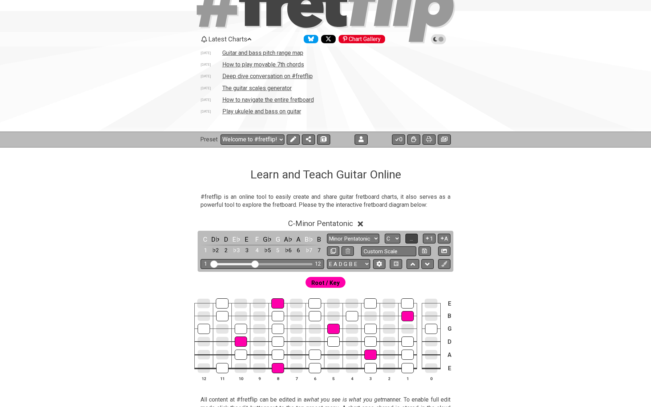
scroll to position [45, 0]
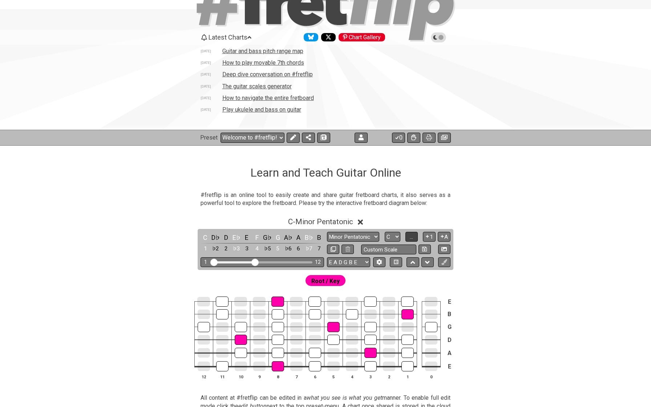
click at [413, 236] on span "..." at bounding box center [411, 236] width 3 height 7
click at [414, 236] on span "C.." at bounding box center [411, 236] width 6 height 7
click at [414, 236] on span "1..7" at bounding box center [411, 236] width 9 height 7
click at [413, 236] on span "..." at bounding box center [411, 236] width 3 height 7
click at [414, 236] on span "C.." at bounding box center [411, 236] width 6 height 7
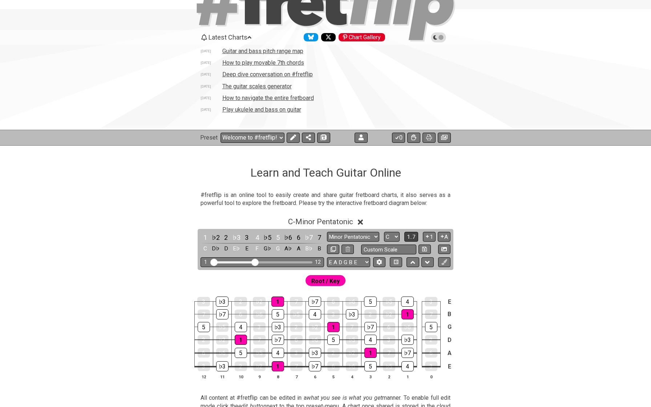
click at [414, 236] on span "1..7" at bounding box center [411, 236] width 9 height 7
click at [413, 236] on span "..." at bounding box center [411, 236] width 3 height 7
click at [414, 236] on span "C.." at bounding box center [411, 236] width 6 height 7
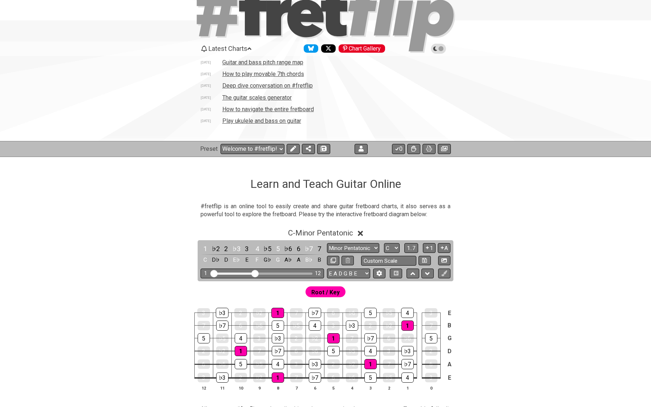
scroll to position [79, 0]
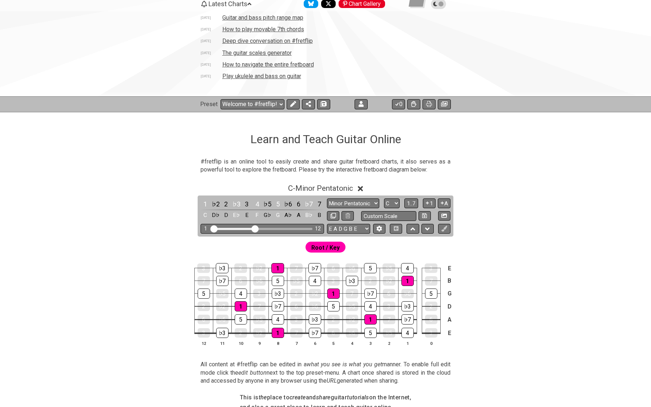
click at [137, 156] on section "#fretflip is an online tool to easily create and share guitar fretboard charts,…" at bounding box center [325, 167] width 566 height 25
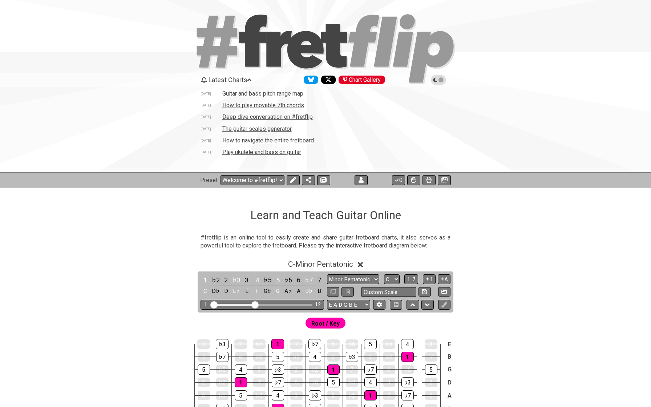
scroll to position [5, 0]
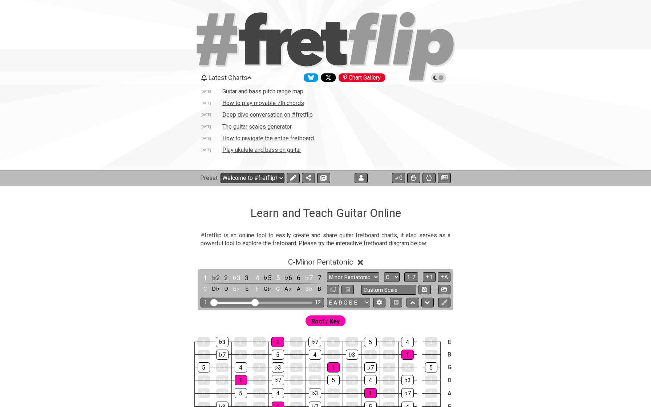
click at [250, 180] on select "Welcome to #fretflip! Initial Preset Custom Preset The Major Pentatonic The Maj…" at bounding box center [252, 178] width 64 height 10
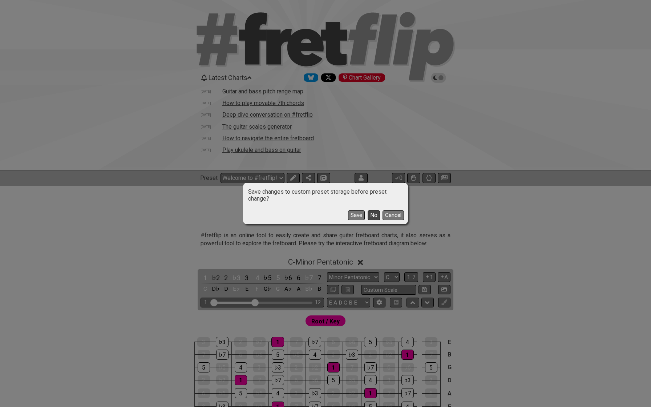
click at [375, 215] on button "No" at bounding box center [373, 215] width 12 height 10
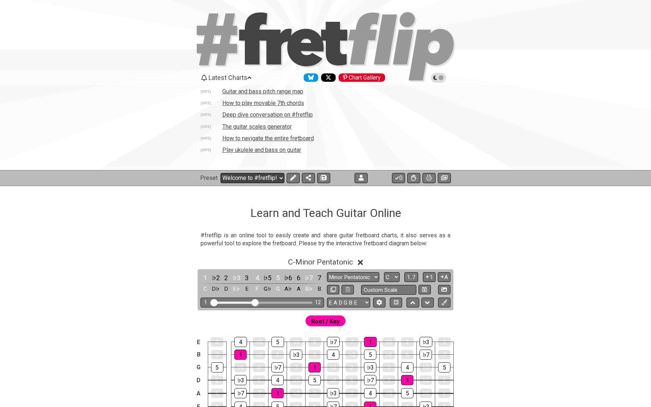
click at [238, 179] on select "Welcome to #fretflip! Initial Preset Custom Preset The Major Pentatonic The Maj…" at bounding box center [252, 178] width 64 height 10
select select "/user-defined"
select select "A"
select select "Testing 1, 3 and 4"
select select "C"
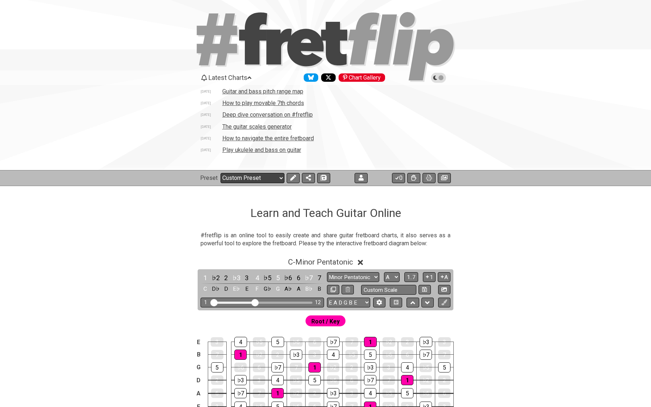
select select "C"
select select "A"
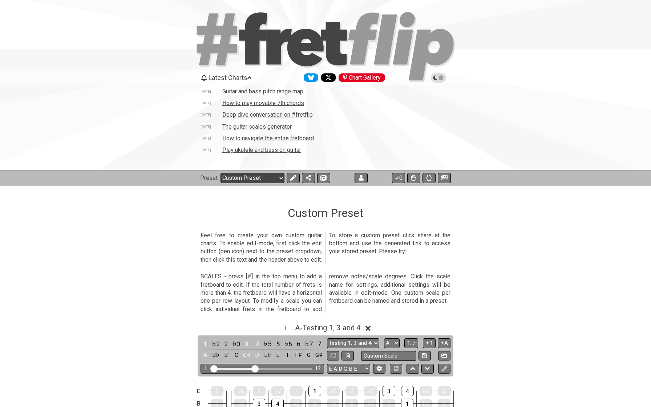
click at [263, 179] on select "Welcome to #fretflip! Initial Preset Custom Preset The Major Pentatonic The Maj…" at bounding box center [252, 178] width 64 height 10
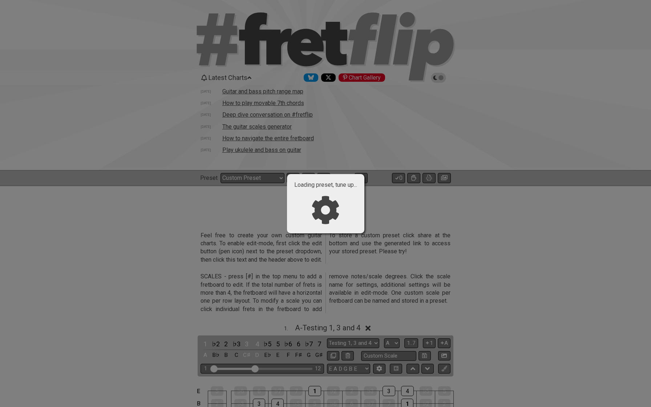
select select "/welcome"
select select "C"
select select "Minor Pentatonic"
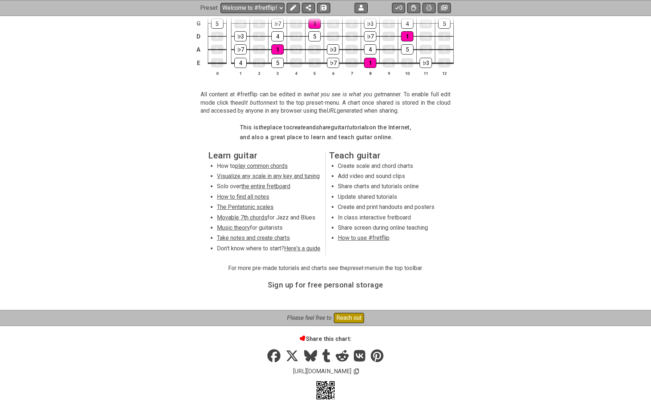
scroll to position [338, 0]
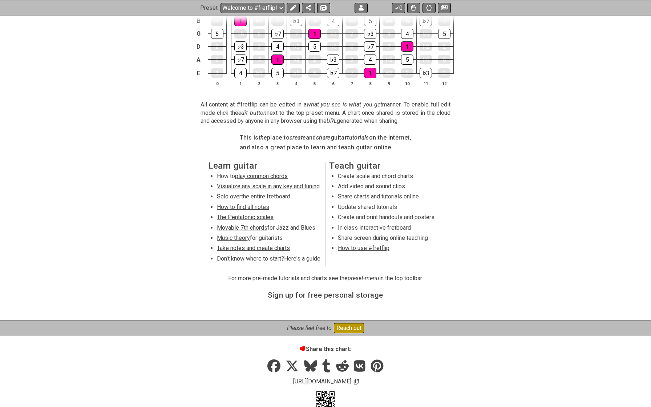
click at [229, 234] on span "Music theory" at bounding box center [233, 237] width 33 height 7
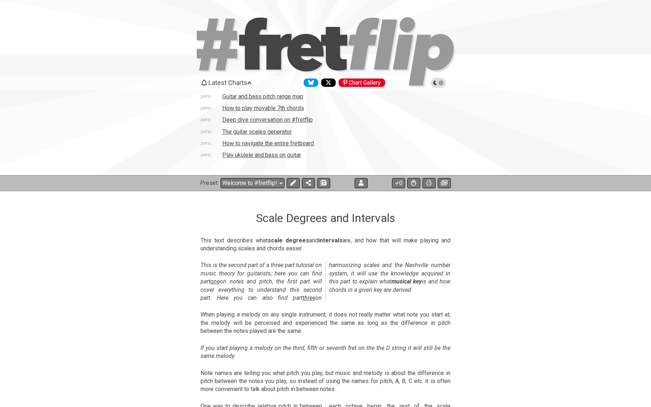
select select "/scale-degrees-and-intervals"
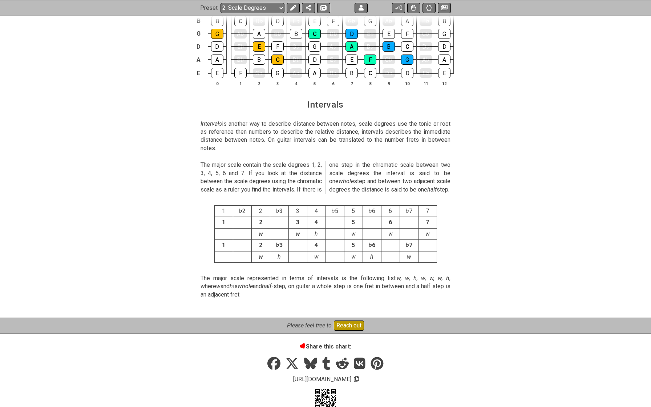
scroll to position [1860, 0]
click at [244, 228] on td at bounding box center [242, 233] width 19 height 11
